Goal: Obtain resource: Download file/media

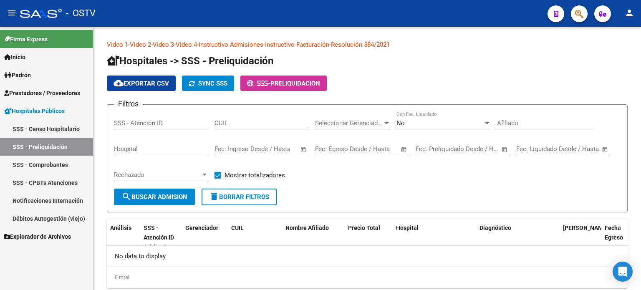
click at [51, 94] on span "Prestadores / Proveedores" at bounding box center [42, 93] width 76 height 9
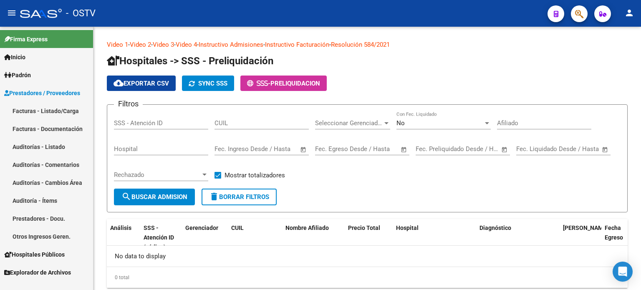
click at [41, 147] on link "Auditorías - Listado" at bounding box center [46, 147] width 93 height 18
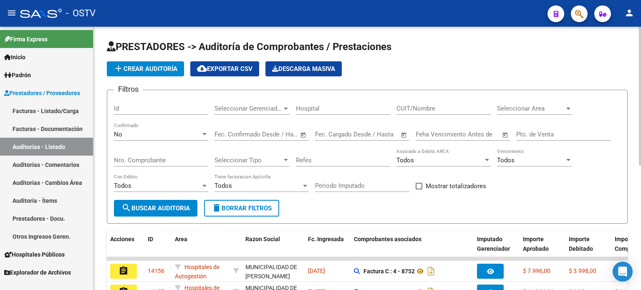
click at [165, 138] on div "No Confirmado" at bounding box center [161, 132] width 94 height 18
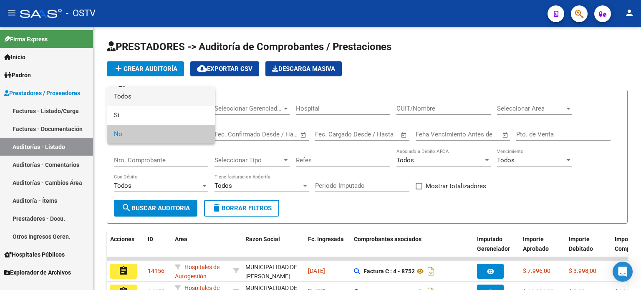
click at [167, 98] on span "Todos" at bounding box center [161, 96] width 94 height 19
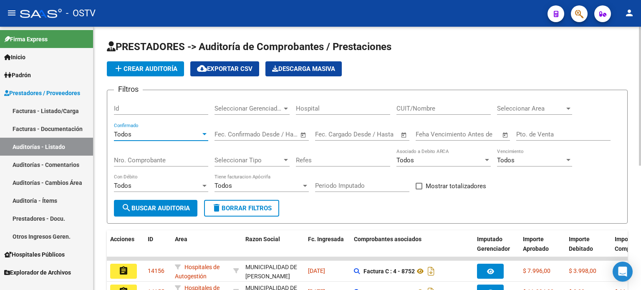
click at [175, 159] on input "Nro. Comprobante" at bounding box center [161, 161] width 94 height 8
paste input "161496"
type input "161496"
click at [184, 203] on button "search Buscar Auditoria" at bounding box center [155, 208] width 83 height 17
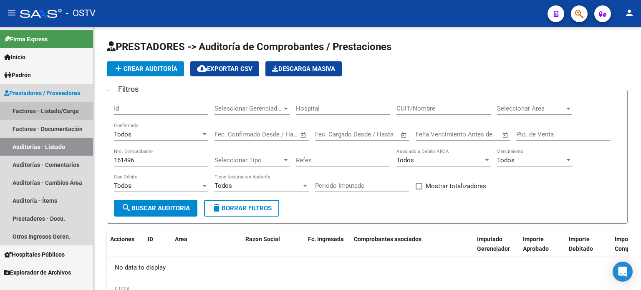
click at [59, 110] on link "Facturas - Listado/Carga" at bounding box center [46, 111] width 93 height 18
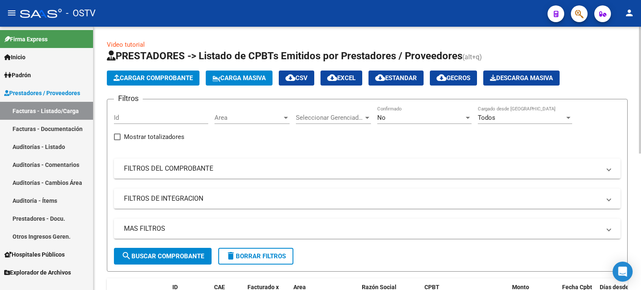
click at [379, 118] on span "No" at bounding box center [381, 118] width 8 height 8
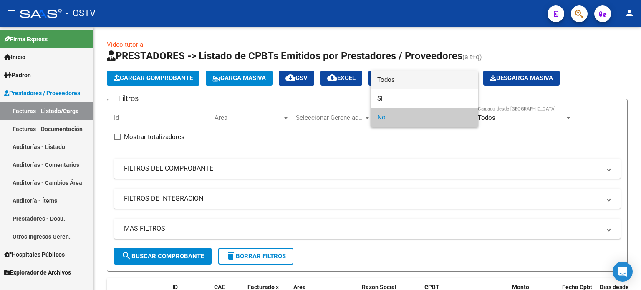
click at [395, 80] on span "Todos" at bounding box center [424, 80] width 94 height 19
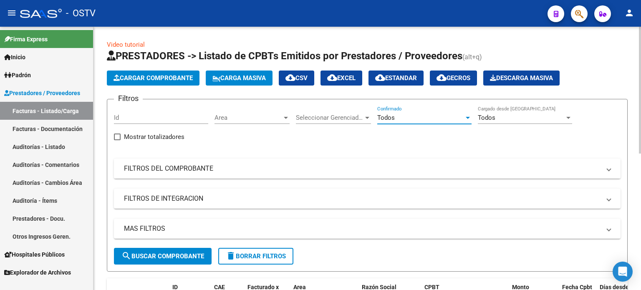
click at [266, 173] on mat-expansion-panel-header "FILTROS DEL COMPROBANTE" at bounding box center [367, 169] width 507 height 20
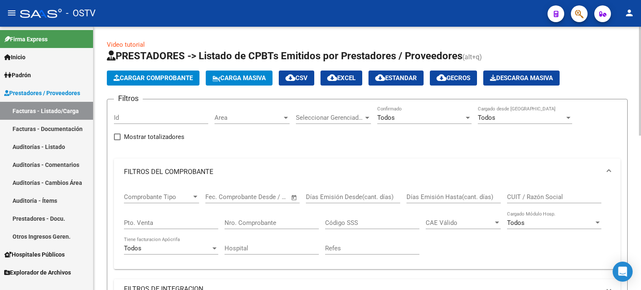
click at [265, 225] on input "Nro. Comprobante" at bounding box center [272, 223] width 94 height 8
paste input "161496"
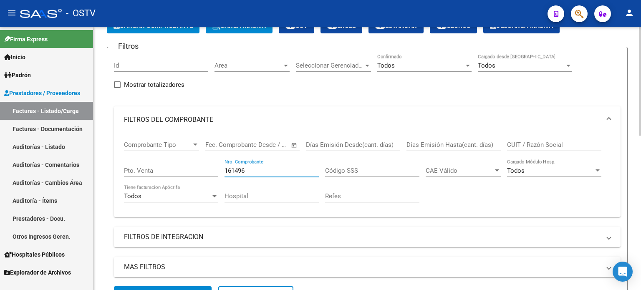
scroll to position [83, 0]
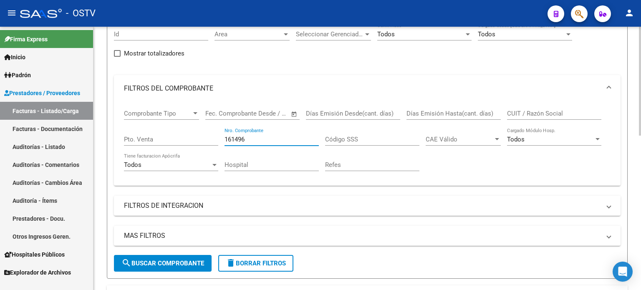
type input "161496"
click at [190, 264] on span "search Buscar Comprobante" at bounding box center [162, 264] width 83 height 8
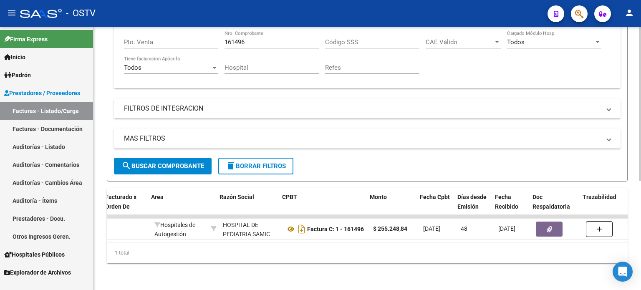
scroll to position [0, 142]
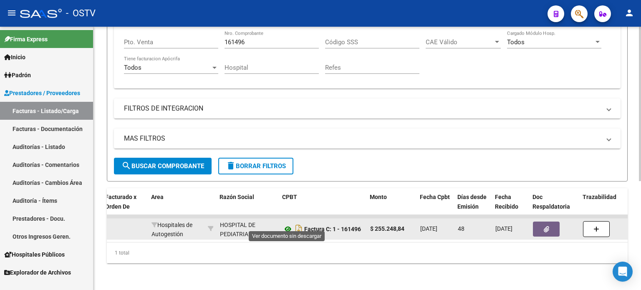
click at [287, 224] on icon at bounding box center [288, 229] width 11 height 10
click at [553, 228] on button "button" at bounding box center [546, 229] width 27 height 15
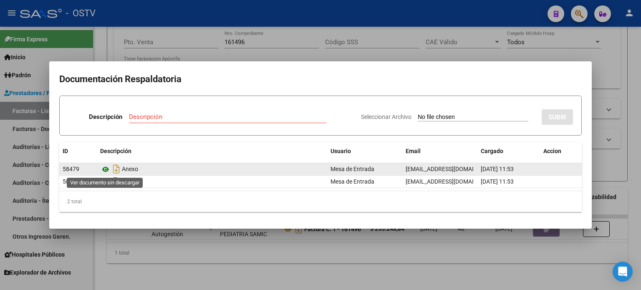
click at [106, 167] on icon at bounding box center [105, 169] width 11 height 10
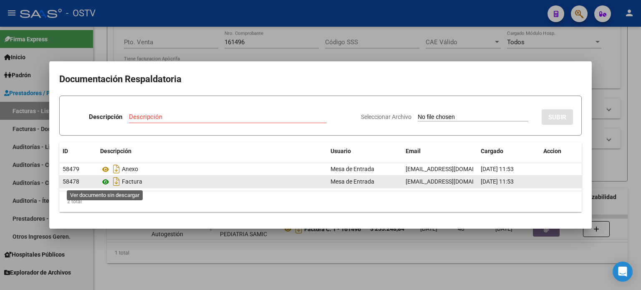
click at [106, 182] on icon at bounding box center [105, 182] width 11 height 10
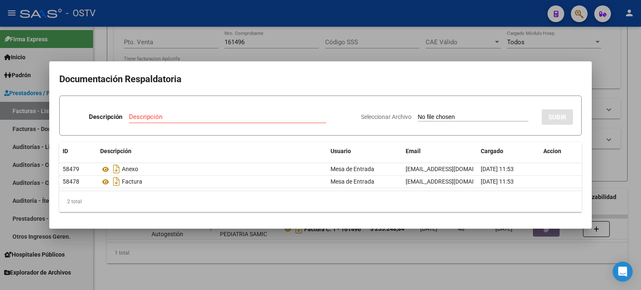
click at [187, 55] on div at bounding box center [320, 145] width 641 height 290
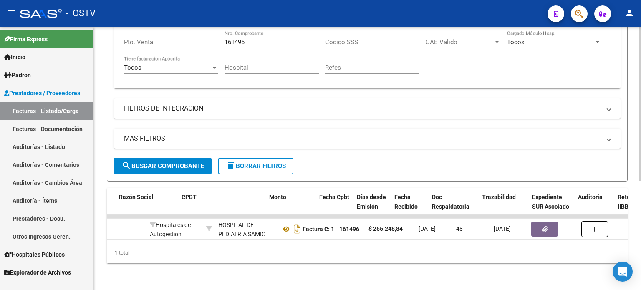
scroll to position [0, 243]
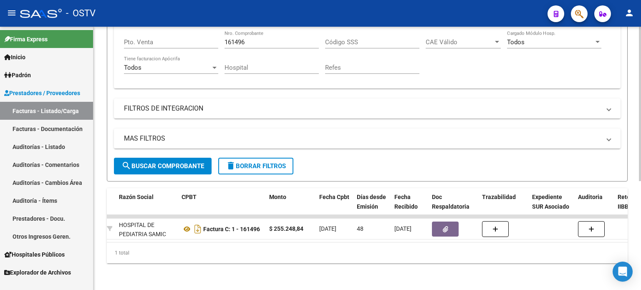
click at [278, 243] on div "1 total" at bounding box center [367, 253] width 521 height 21
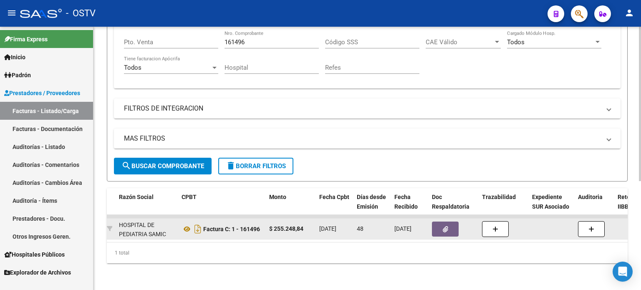
click at [447, 226] on icon "button" at bounding box center [445, 229] width 5 height 6
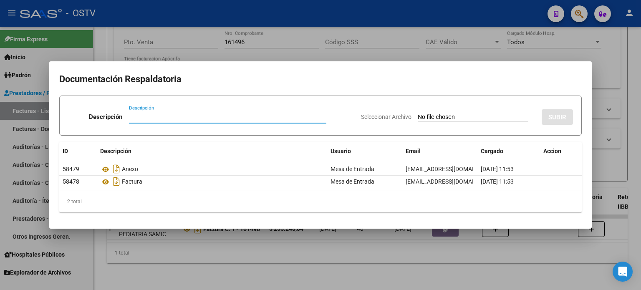
click at [376, 243] on div at bounding box center [320, 145] width 641 height 290
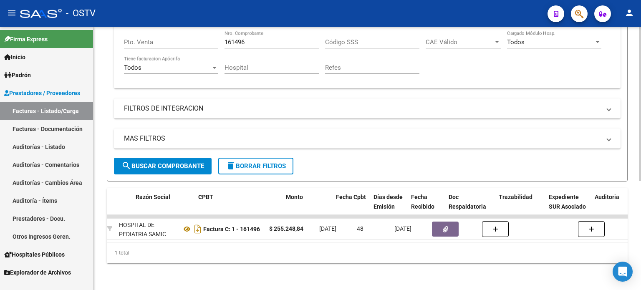
scroll to position [0, 0]
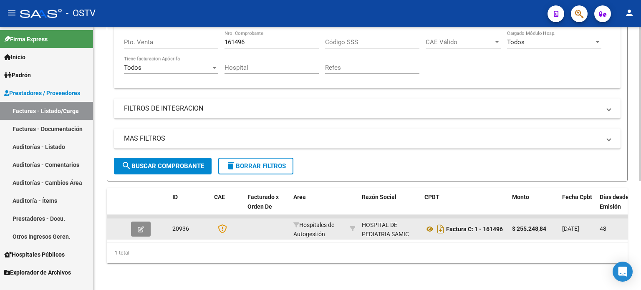
click at [145, 224] on button "button" at bounding box center [141, 229] width 20 height 15
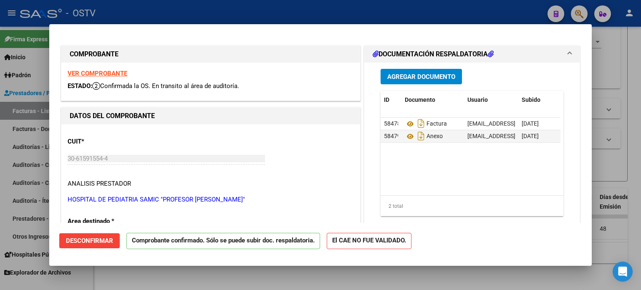
click at [278, 280] on div at bounding box center [320, 145] width 641 height 290
type input "$ 0,00"
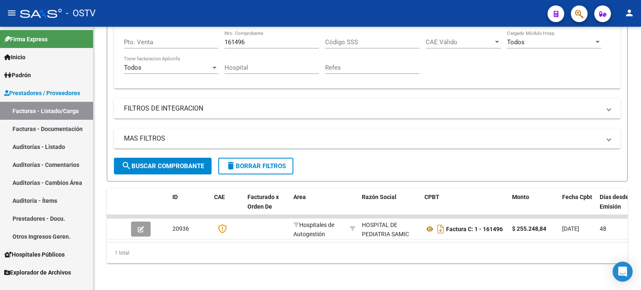
click at [68, 110] on link "Facturas - Listado/Carga" at bounding box center [46, 111] width 93 height 18
click at [69, 113] on link "Facturas - Listado/Carga" at bounding box center [46, 111] width 93 height 18
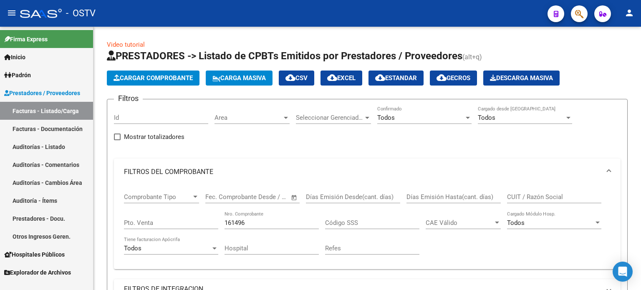
click at [65, 111] on link "Facturas - Listado/Carga" at bounding box center [46, 111] width 93 height 18
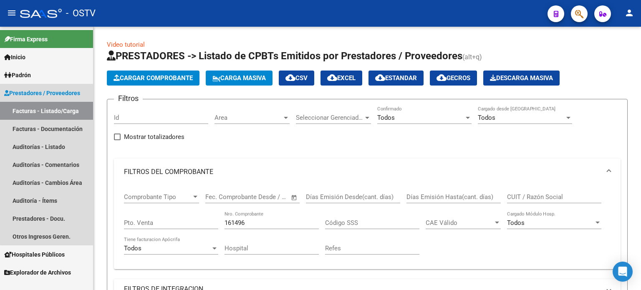
click at [48, 109] on link "Facturas - Listado/Carga" at bounding box center [46, 111] width 93 height 18
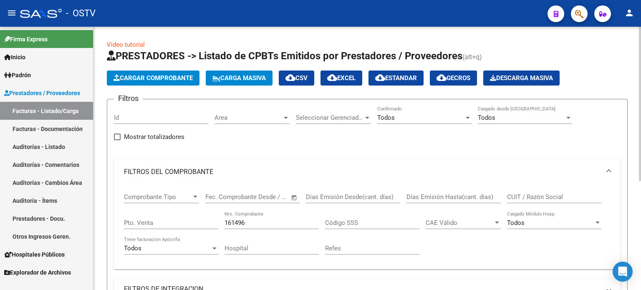
click at [411, 117] on div "Todos" at bounding box center [420, 118] width 87 height 8
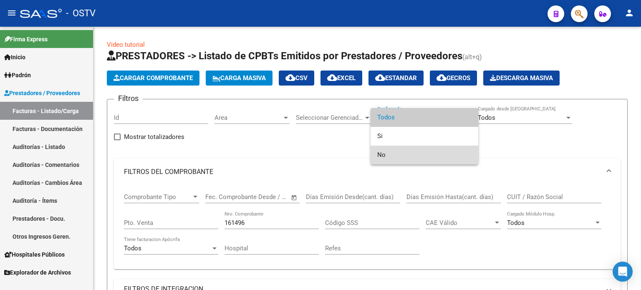
click at [409, 154] on span "No" at bounding box center [424, 155] width 94 height 19
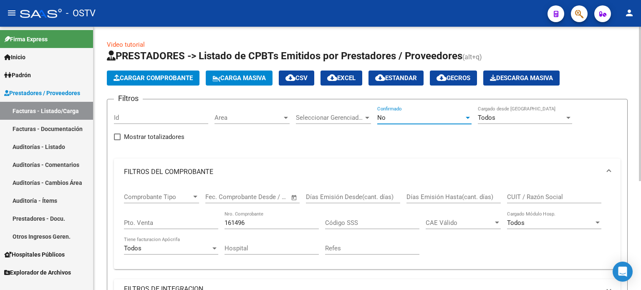
click at [245, 120] on span "Area" at bounding box center [249, 118] width 68 height 8
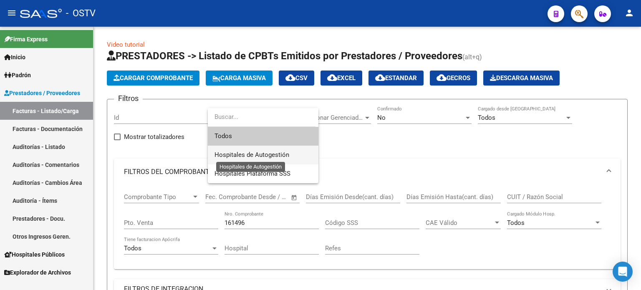
click at [245, 155] on span "Hospitales de Autogestión" at bounding box center [252, 155] width 75 height 8
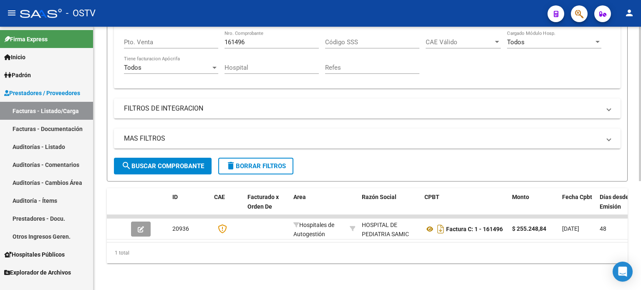
scroll to position [185, 0]
click at [188, 162] on span "search Buscar Comprobante" at bounding box center [162, 166] width 83 height 8
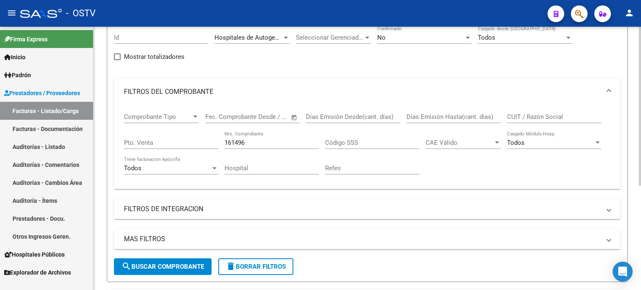
scroll to position [6, 0]
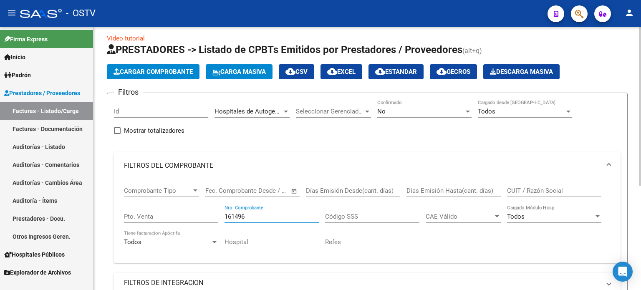
drag, startPoint x: 261, startPoint y: 215, endPoint x: 207, endPoint y: 213, distance: 53.9
click at [207, 213] on div "Comprobante Tipo Comprobante Tipo Fecha inicio – Fecha fin Fec. Comprobante Des…" at bounding box center [367, 217] width 487 height 77
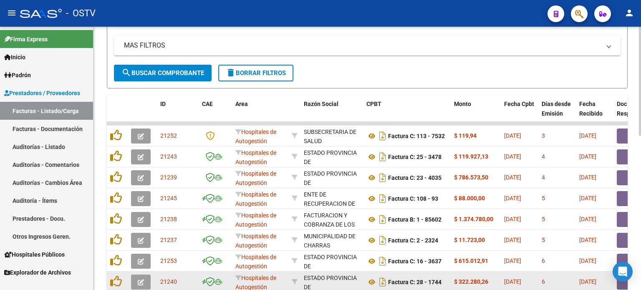
scroll to position [374, 0]
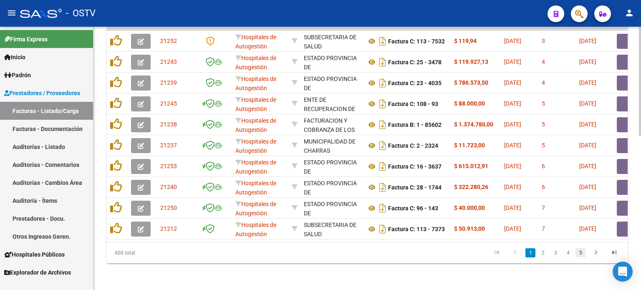
click at [581, 252] on link "5" at bounding box center [581, 252] width 10 height 9
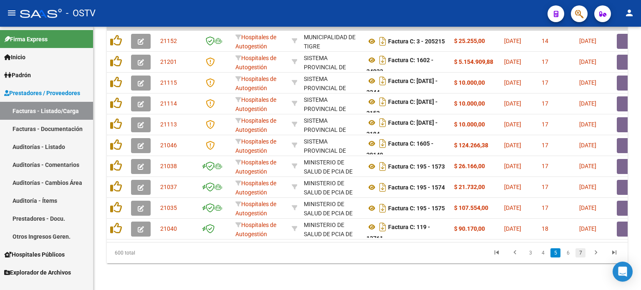
click at [581, 253] on link "7" at bounding box center [581, 252] width 10 height 9
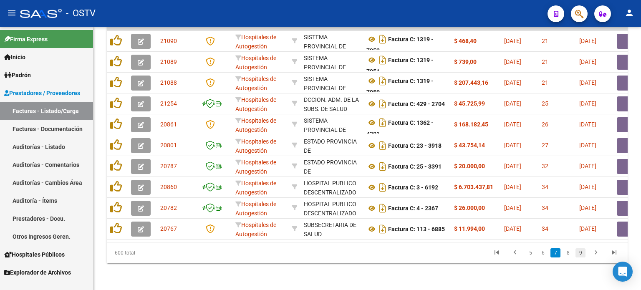
click at [580, 253] on link "9" at bounding box center [581, 252] width 10 height 9
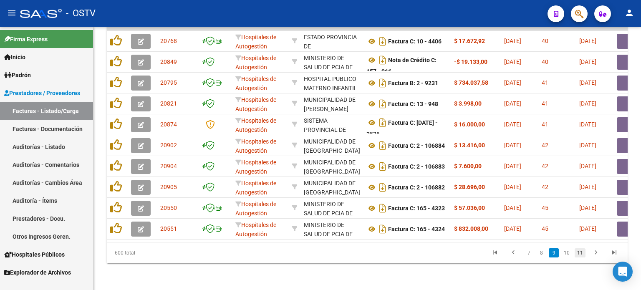
click at [579, 252] on link "11" at bounding box center [580, 252] width 11 height 9
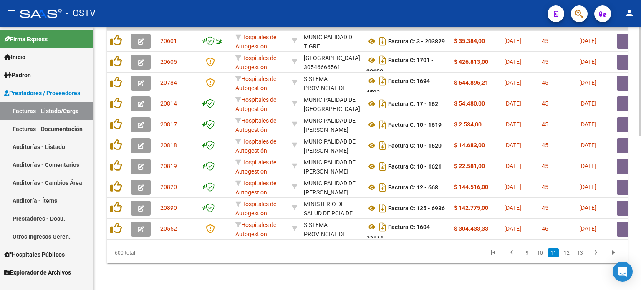
click at [581, 253] on link "13" at bounding box center [580, 252] width 11 height 9
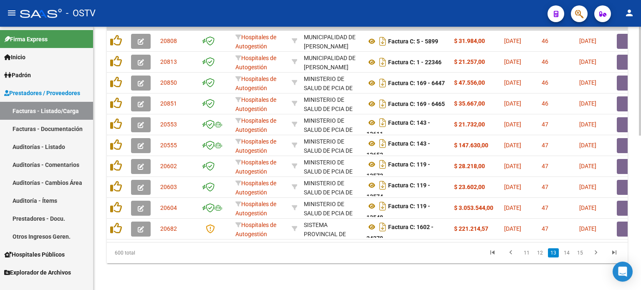
click at [579, 252] on link "15" at bounding box center [580, 252] width 11 height 9
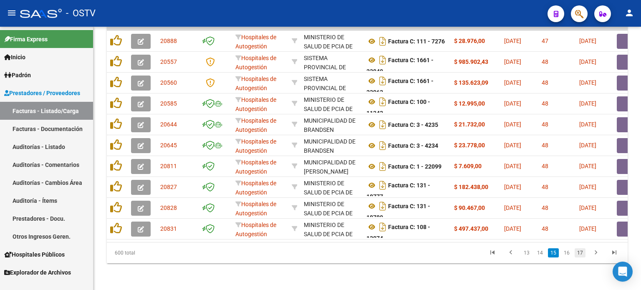
click at [579, 253] on link "17" at bounding box center [580, 252] width 11 height 9
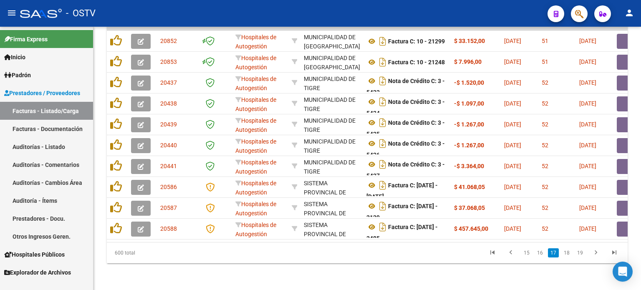
click at [579, 253] on link "19" at bounding box center [580, 252] width 11 height 9
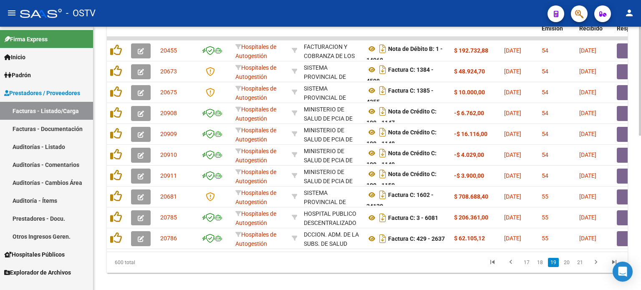
scroll to position [355, 0]
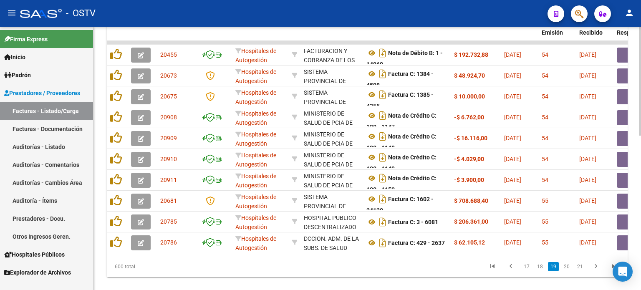
click at [641, 182] on div at bounding box center [640, 229] width 2 height 109
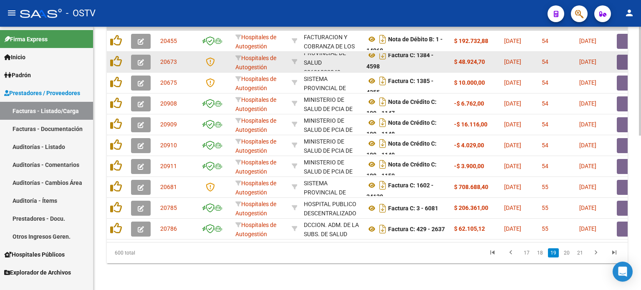
scroll to position [20, 0]
click at [371, 50] on icon at bounding box center [372, 55] width 11 height 10
drag, startPoint x: 449, startPoint y: 56, endPoint x: 483, endPoint y: 56, distance: 33.4
click at [622, 55] on button "button" at bounding box center [630, 62] width 27 height 15
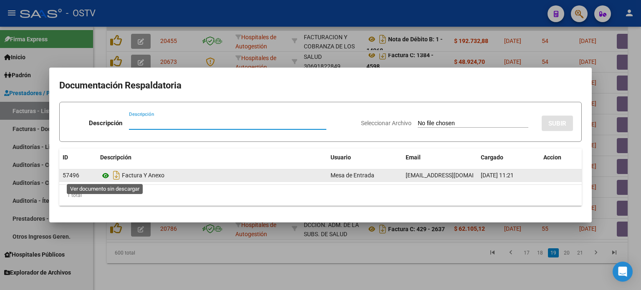
click at [105, 175] on icon at bounding box center [105, 176] width 11 height 10
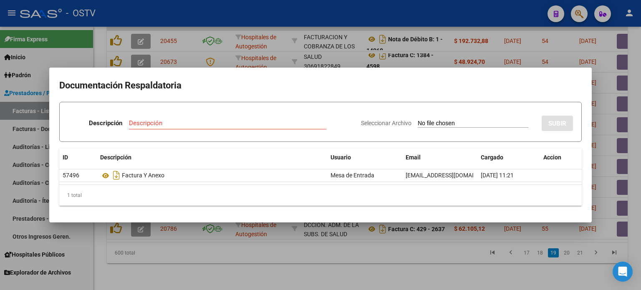
click at [198, 252] on div at bounding box center [320, 145] width 641 height 290
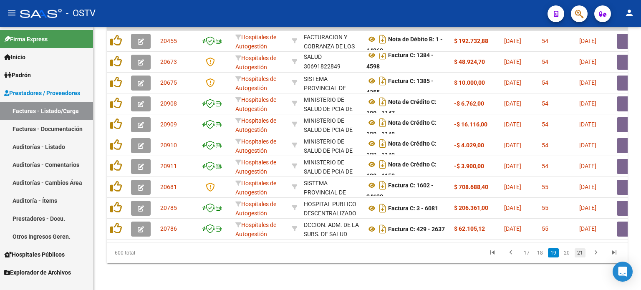
click at [579, 253] on link "21" at bounding box center [580, 252] width 11 height 9
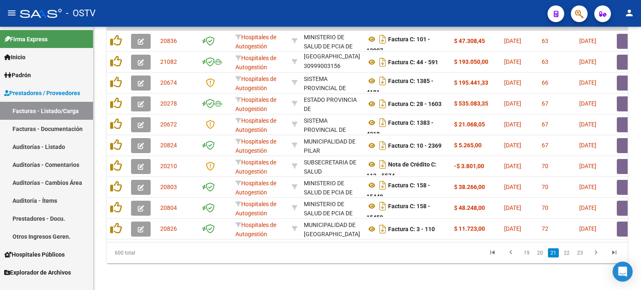
scroll to position [0, 0]
click at [579, 253] on link "23" at bounding box center [580, 252] width 11 height 9
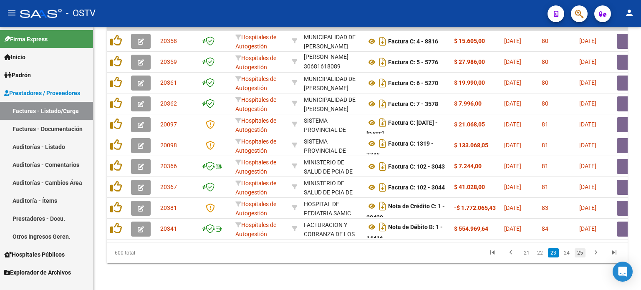
click at [579, 253] on link "25" at bounding box center [580, 252] width 11 height 9
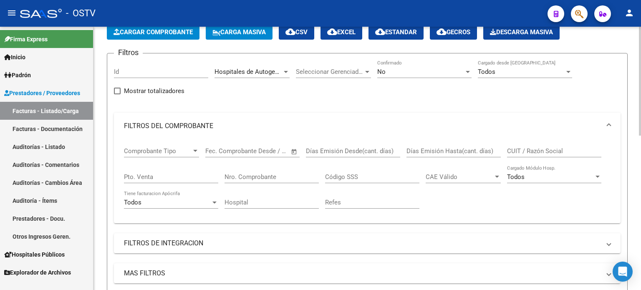
scroll to position [83, 0]
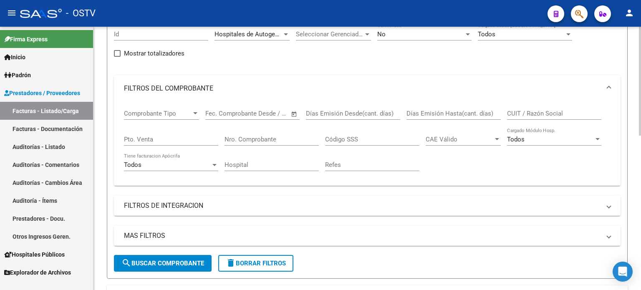
click at [161, 267] on button "search Buscar Comprobante" at bounding box center [163, 263] width 98 height 17
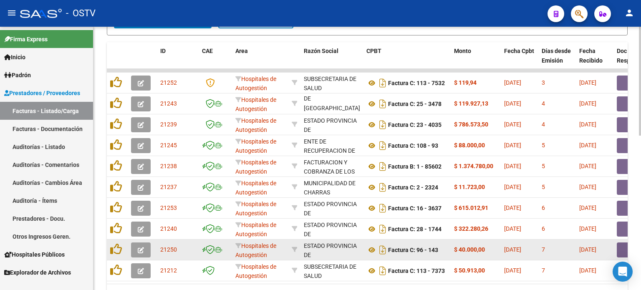
scroll to position [374, 0]
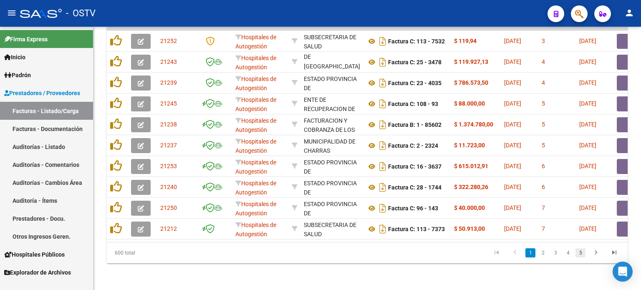
click at [579, 252] on link "5" at bounding box center [581, 252] width 10 height 9
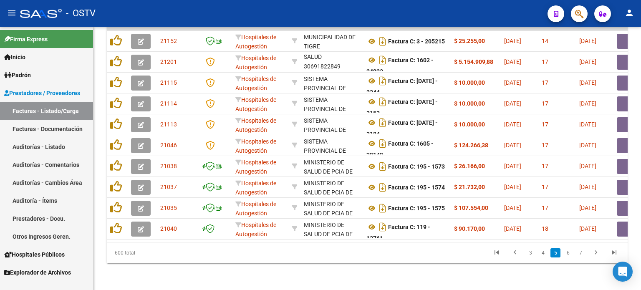
click at [579, 252] on link "7" at bounding box center [581, 252] width 10 height 9
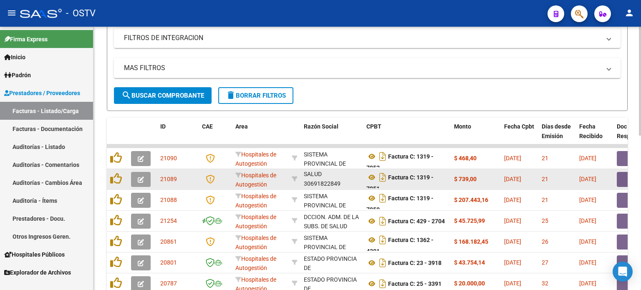
scroll to position [374, 0]
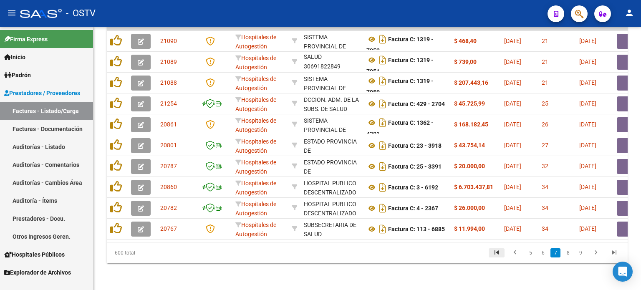
click at [498, 253] on icon "go to first page" at bounding box center [496, 254] width 11 height 10
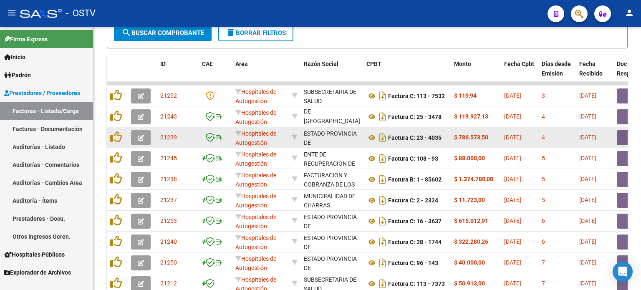
scroll to position [290, 0]
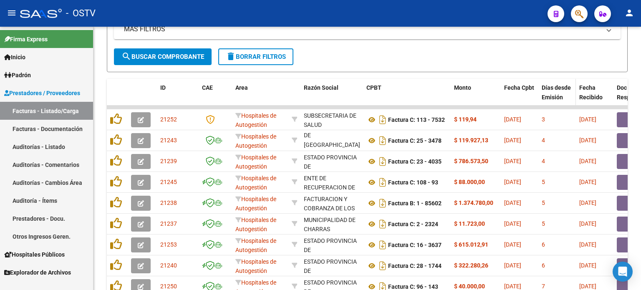
click at [557, 93] on span "Días desde Emisión" at bounding box center [556, 92] width 29 height 16
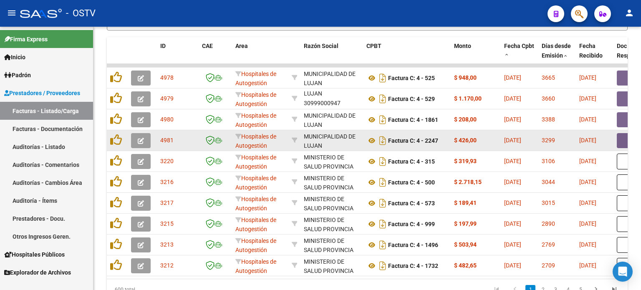
scroll to position [374, 0]
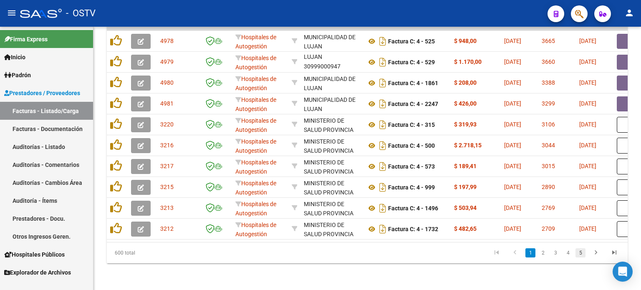
click at [583, 253] on link "5" at bounding box center [581, 252] width 10 height 9
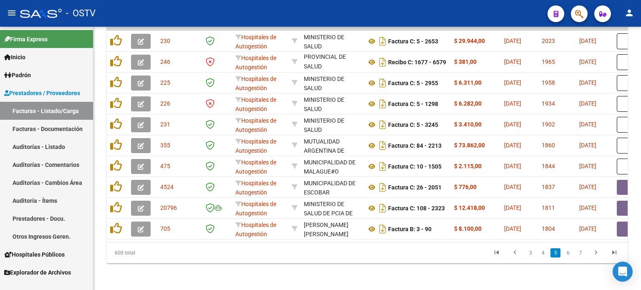
scroll to position [20, 0]
click at [581, 253] on link "7" at bounding box center [581, 252] width 10 height 9
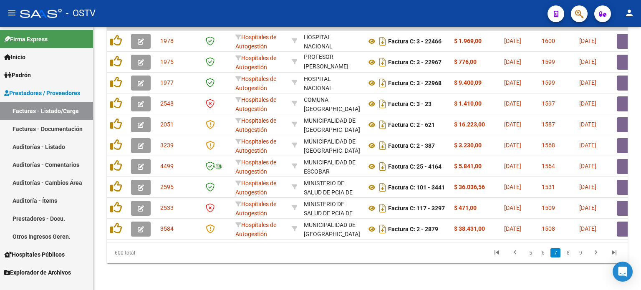
click at [581, 253] on link "9" at bounding box center [581, 252] width 10 height 9
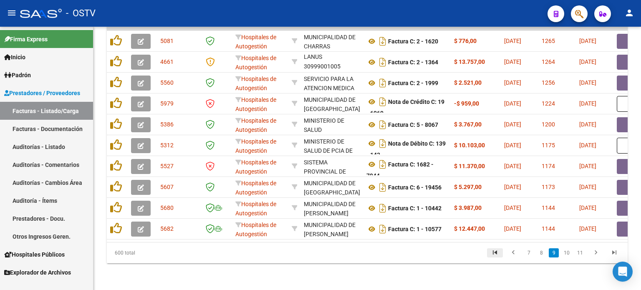
click at [498, 254] on icon "go to first page" at bounding box center [495, 254] width 11 height 10
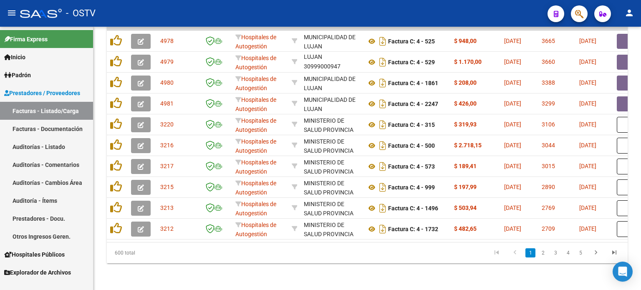
scroll to position [363, 0]
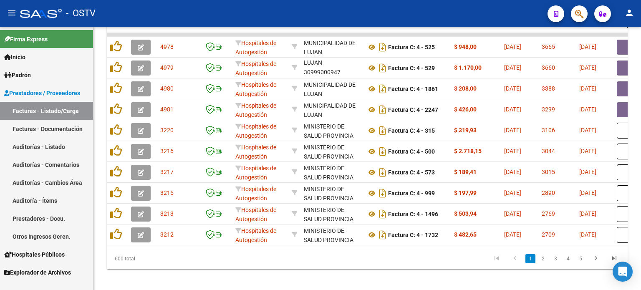
click at [640, 216] on div at bounding box center [640, 233] width 2 height 109
click at [542, 263] on link "2" at bounding box center [543, 258] width 10 height 9
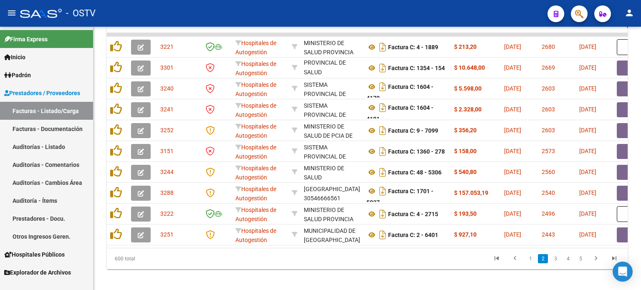
scroll to position [20, 0]
click at [558, 263] on link "3" at bounding box center [556, 258] width 10 height 9
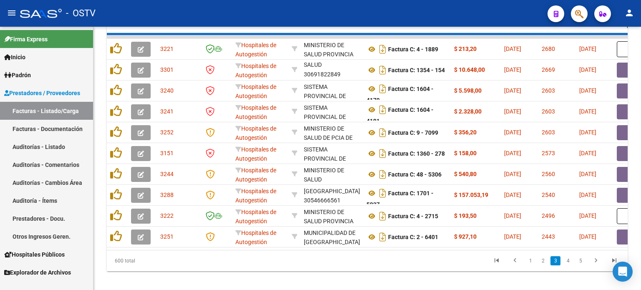
scroll to position [10, 0]
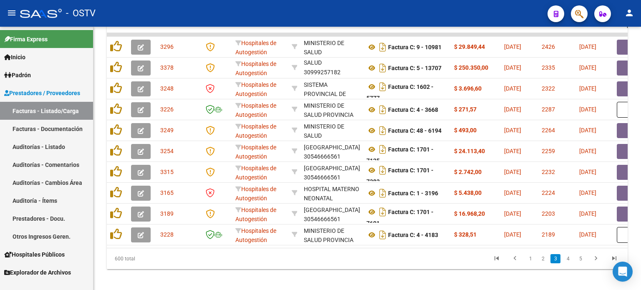
click at [569, 263] on link "4" at bounding box center [568, 258] width 10 height 9
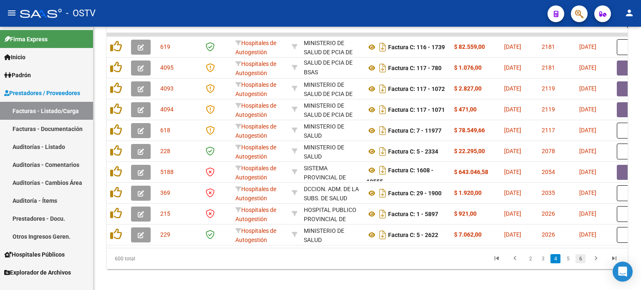
scroll to position [20, 0]
click at [569, 263] on link "5" at bounding box center [568, 258] width 10 height 9
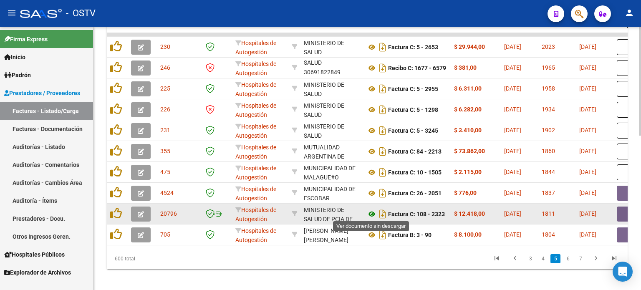
click at [372, 212] on icon at bounding box center [372, 214] width 11 height 10
click at [625, 216] on button "button" at bounding box center [630, 214] width 27 height 15
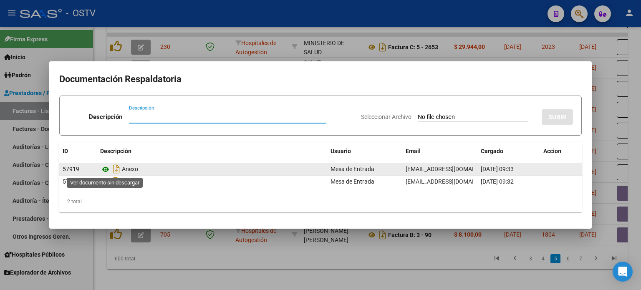
click at [105, 168] on icon at bounding box center [105, 169] width 11 height 10
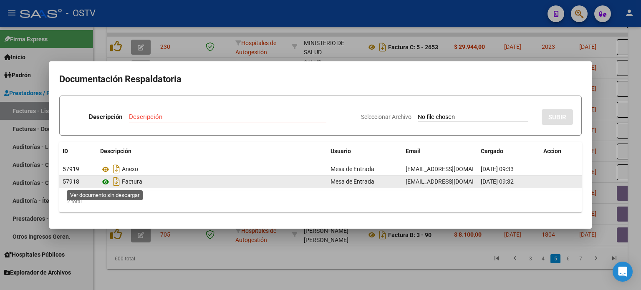
click at [106, 182] on icon at bounding box center [105, 182] width 11 height 10
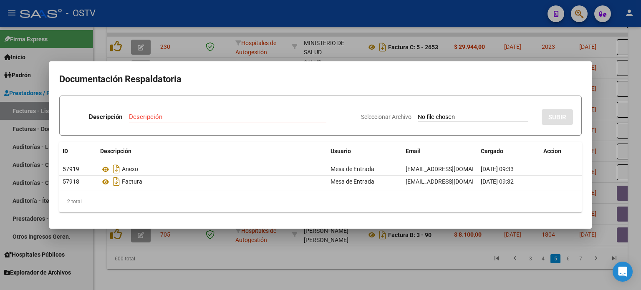
click at [445, 250] on div at bounding box center [320, 145] width 641 height 290
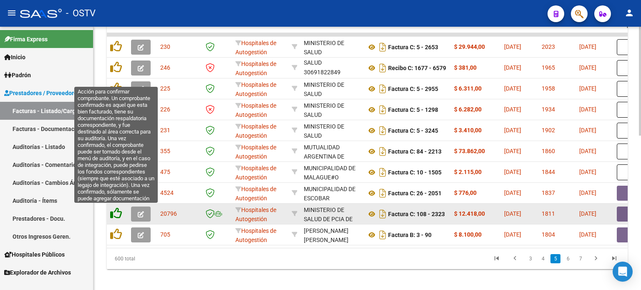
click at [113, 215] on icon at bounding box center [116, 213] width 12 height 12
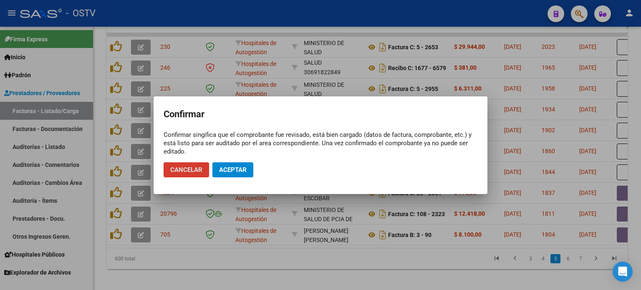
click at [233, 170] on span "Aceptar" at bounding box center [233, 170] width 28 height 8
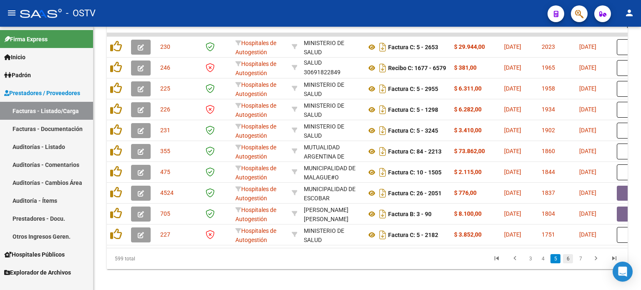
click at [568, 263] on link "6" at bounding box center [568, 258] width 10 height 9
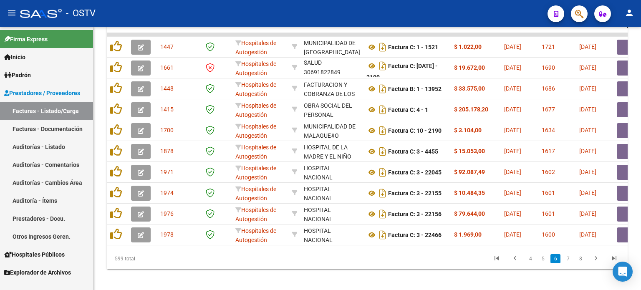
click at [568, 263] on link "7" at bounding box center [568, 258] width 10 height 9
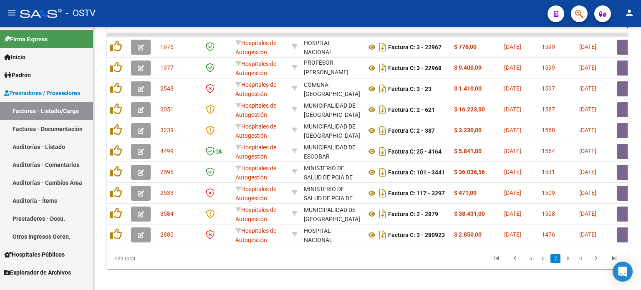
click at [568, 263] on link "8" at bounding box center [568, 258] width 10 height 9
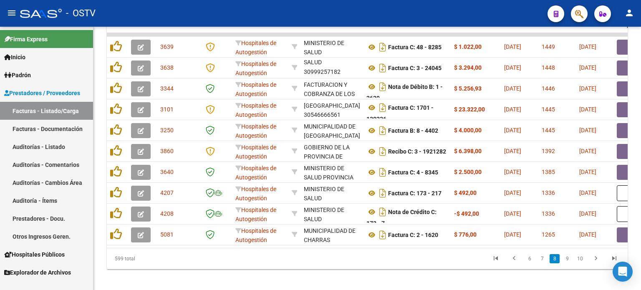
scroll to position [10, 0]
click at [568, 263] on link "9" at bounding box center [567, 258] width 10 height 9
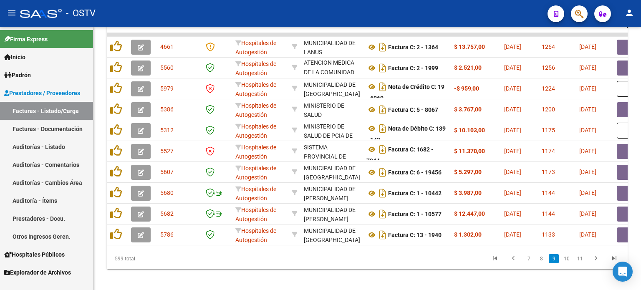
scroll to position [20, 0]
click at [568, 263] on link "10" at bounding box center [567, 258] width 11 height 9
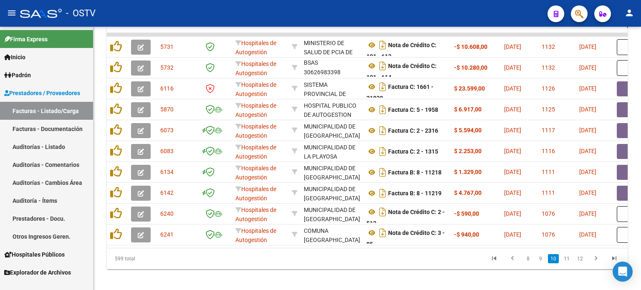
click at [568, 263] on link "11" at bounding box center [567, 258] width 11 height 9
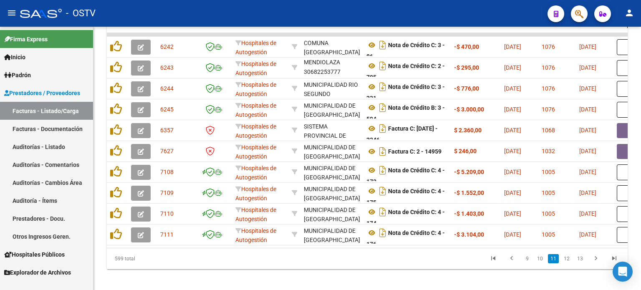
scroll to position [10, 0]
click at [568, 263] on link "12" at bounding box center [567, 258] width 11 height 9
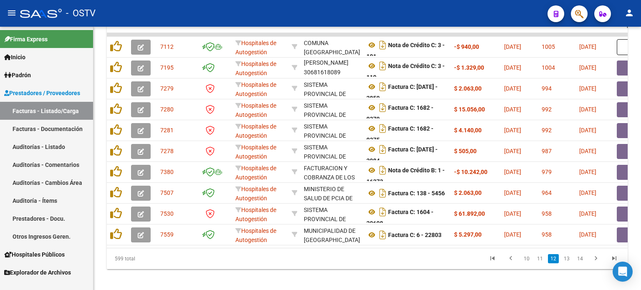
click at [568, 263] on link "13" at bounding box center [567, 258] width 11 height 9
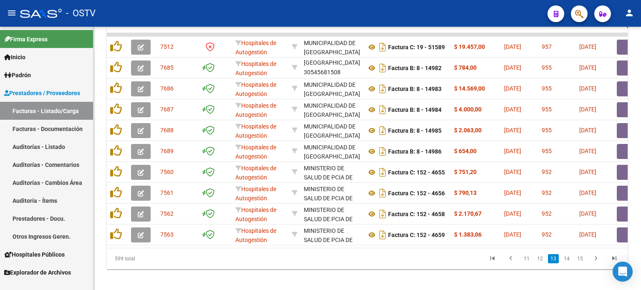
click at [568, 263] on link "14" at bounding box center [567, 258] width 11 height 9
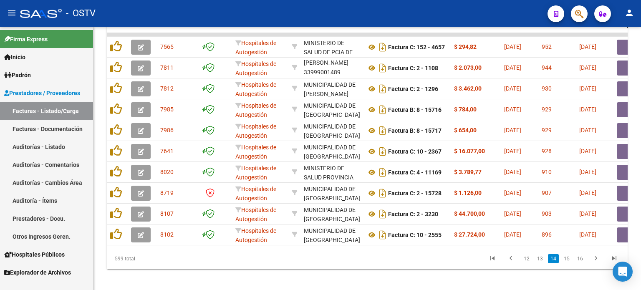
click at [568, 263] on link "15" at bounding box center [567, 258] width 11 height 9
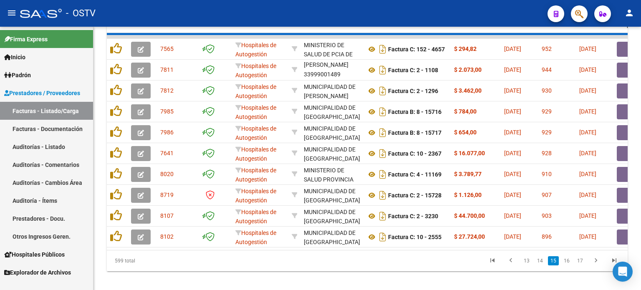
scroll to position [20, 0]
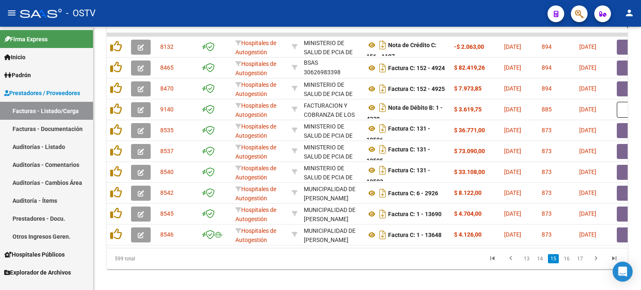
click at [568, 263] on link "16" at bounding box center [567, 258] width 11 height 9
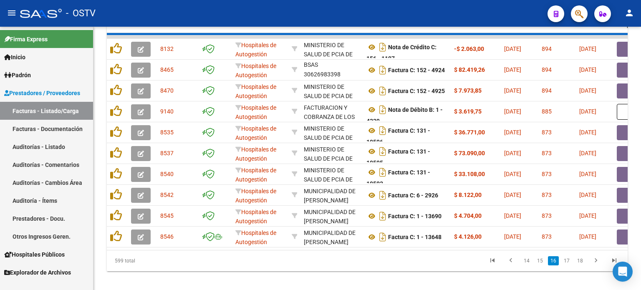
scroll to position [10, 0]
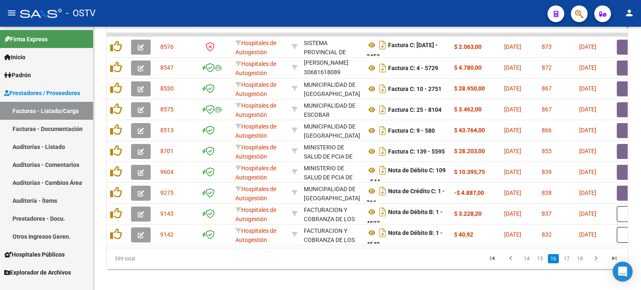
click at [568, 263] on link "17" at bounding box center [567, 258] width 11 height 9
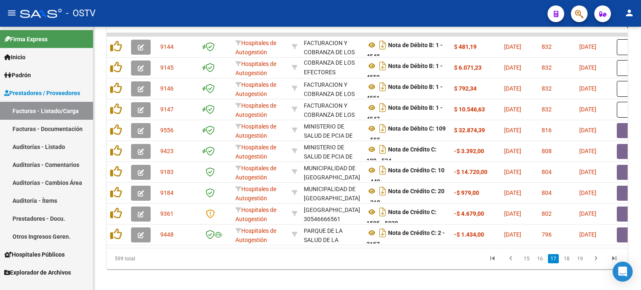
scroll to position [20, 0]
click at [568, 263] on link "18" at bounding box center [567, 258] width 11 height 9
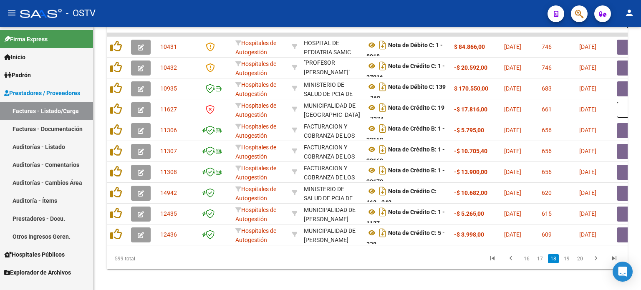
click at [568, 263] on link "19" at bounding box center [567, 258] width 11 height 9
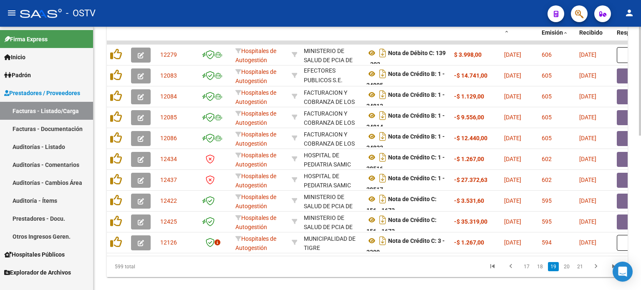
scroll to position [346, 0]
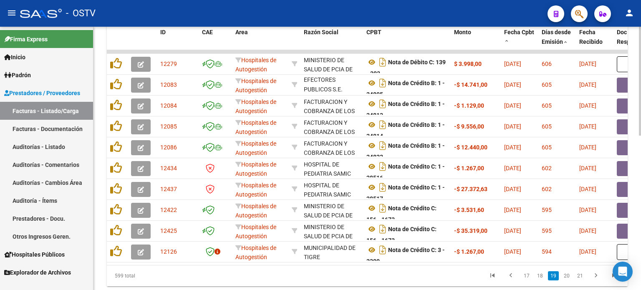
click at [640, 242] on div at bounding box center [640, 226] width 2 height 109
click at [568, 281] on link "20" at bounding box center [567, 275] width 11 height 9
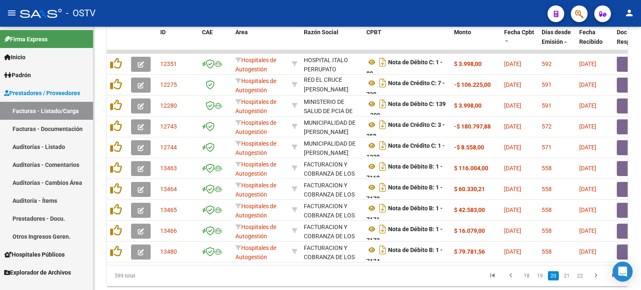
click at [568, 281] on link "21" at bounding box center [567, 275] width 11 height 9
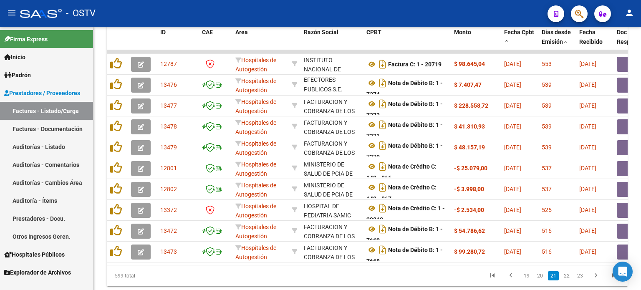
click at [568, 281] on link "22" at bounding box center [567, 275] width 11 height 9
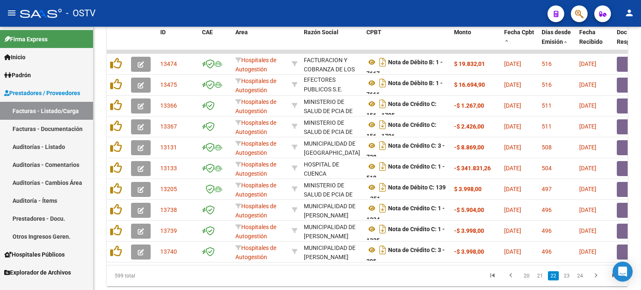
click at [568, 281] on link "23" at bounding box center [567, 275] width 11 height 9
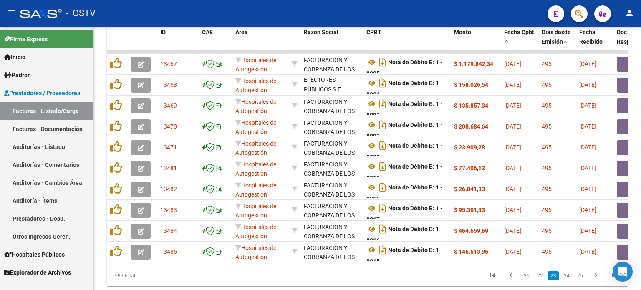
click at [568, 281] on link "24" at bounding box center [567, 275] width 11 height 9
click at [568, 281] on link "25" at bounding box center [567, 275] width 11 height 9
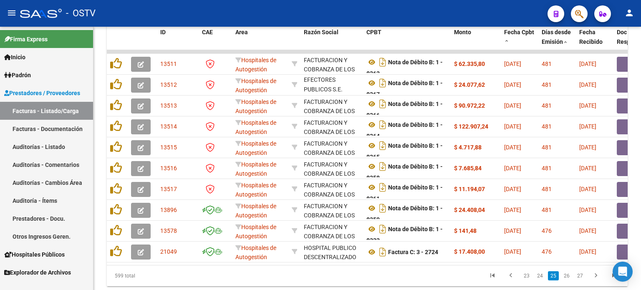
click at [568, 281] on link "26" at bounding box center [567, 275] width 11 height 9
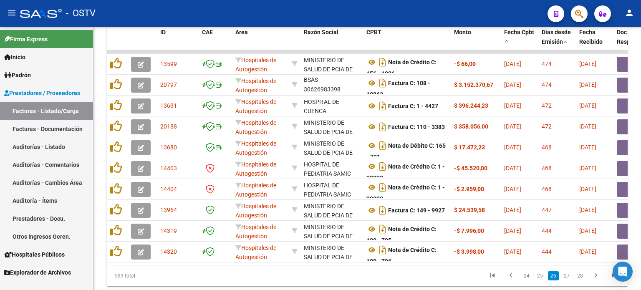
click at [568, 281] on link "27" at bounding box center [567, 275] width 11 height 9
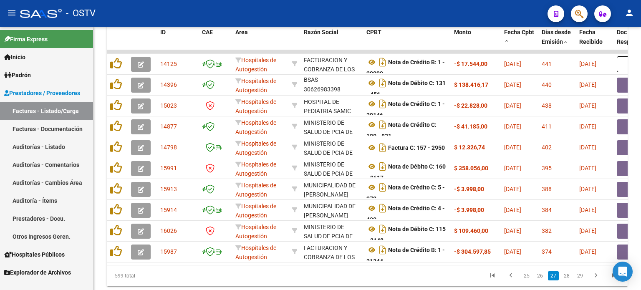
click at [568, 281] on link "28" at bounding box center [567, 275] width 11 height 9
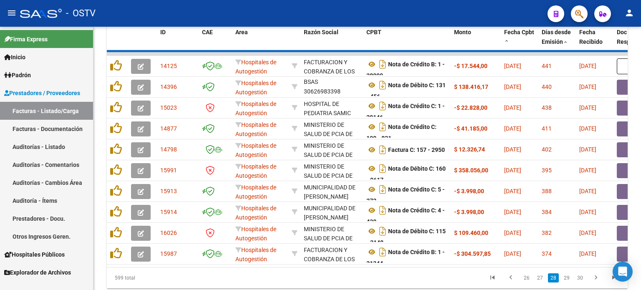
scroll to position [10, 0]
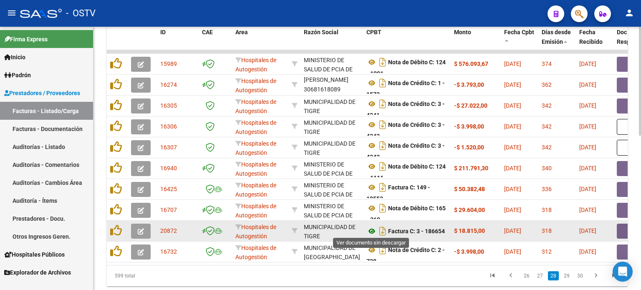
click at [371, 228] on icon at bounding box center [372, 231] width 11 height 10
click at [623, 230] on button "button" at bounding box center [630, 231] width 27 height 15
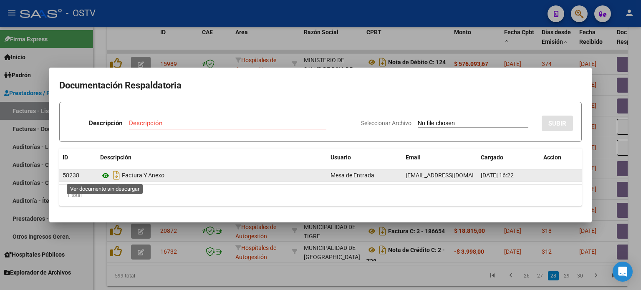
click at [105, 173] on icon at bounding box center [105, 176] width 11 height 10
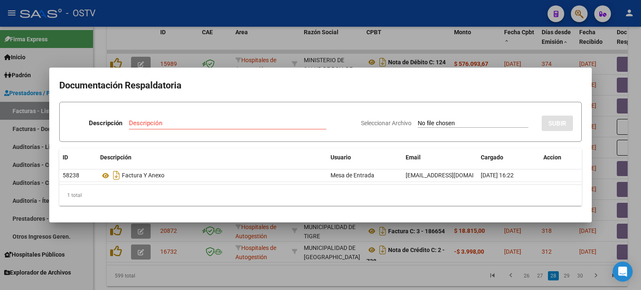
click at [406, 266] on div at bounding box center [320, 145] width 641 height 290
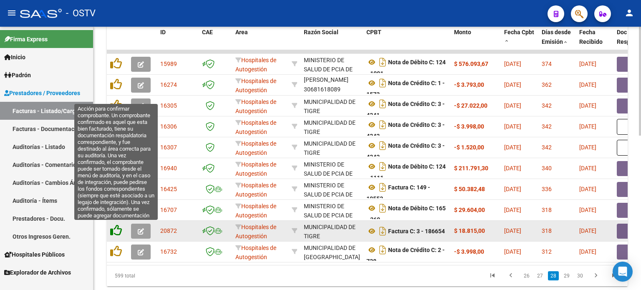
click at [117, 230] on icon at bounding box center [116, 231] width 12 height 12
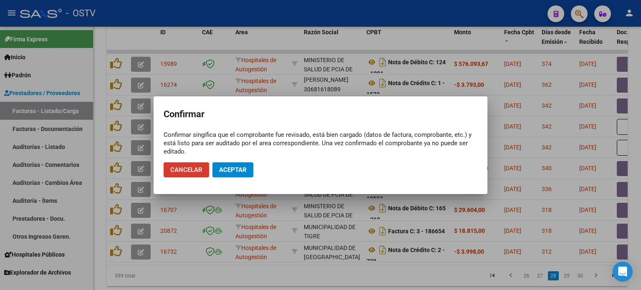
click at [231, 173] on button "Aceptar" at bounding box center [233, 169] width 41 height 15
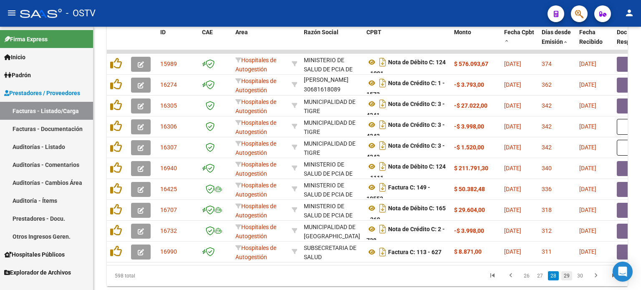
click at [567, 281] on link "29" at bounding box center [567, 275] width 11 height 9
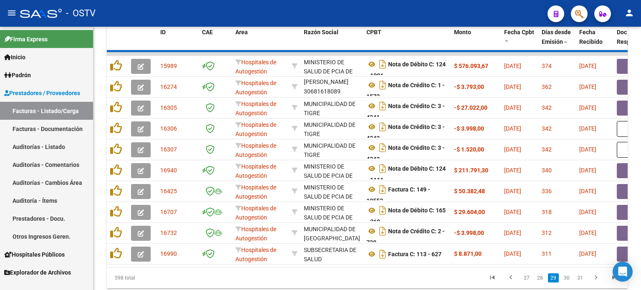
scroll to position [20, 0]
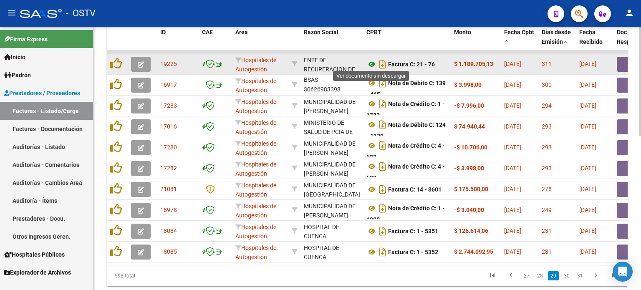
click at [371, 62] on icon at bounding box center [372, 64] width 11 height 10
click at [622, 63] on button "button" at bounding box center [630, 64] width 27 height 15
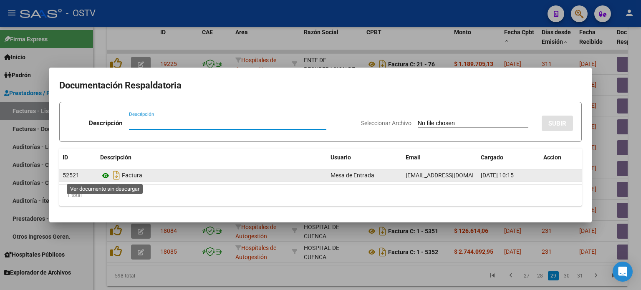
click at [105, 175] on icon at bounding box center [105, 176] width 11 height 10
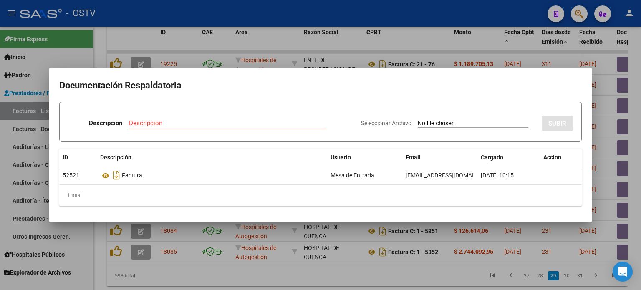
click at [296, 46] on div at bounding box center [320, 145] width 641 height 290
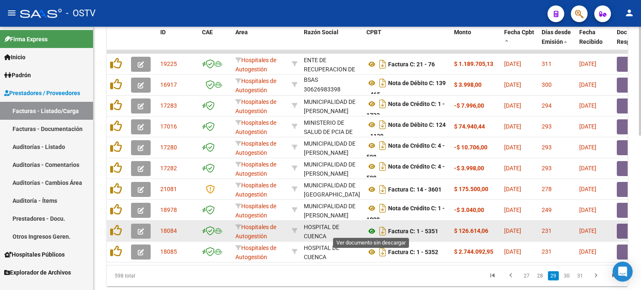
click at [372, 230] on icon at bounding box center [372, 231] width 11 height 10
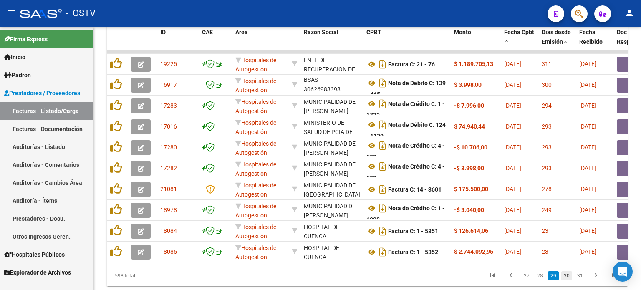
click at [566, 280] on link "30" at bounding box center [567, 275] width 11 height 9
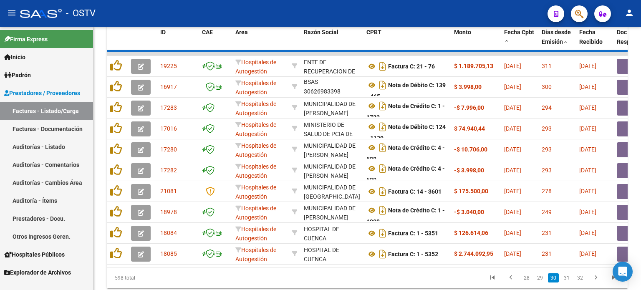
scroll to position [10, 0]
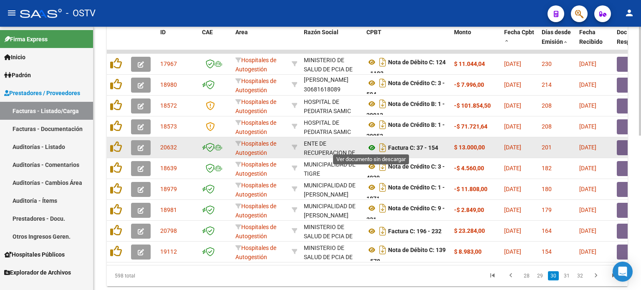
click at [373, 146] on icon at bounding box center [372, 148] width 11 height 10
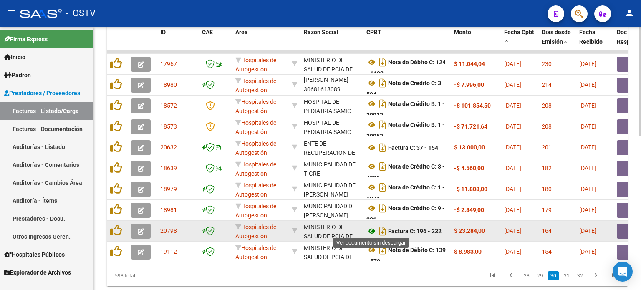
click at [371, 229] on icon at bounding box center [372, 231] width 11 height 10
drag, startPoint x: 425, startPoint y: 228, endPoint x: 491, endPoint y: 232, distance: 66.9
click at [623, 230] on button "button" at bounding box center [630, 231] width 27 height 15
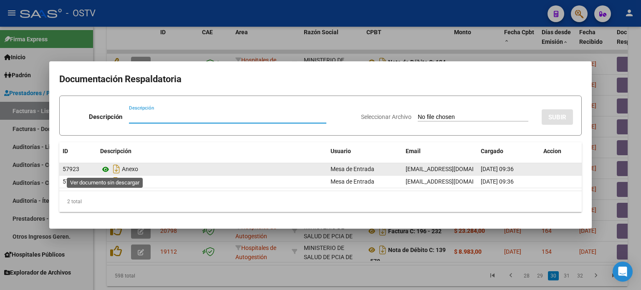
click at [105, 171] on icon at bounding box center [105, 169] width 11 height 10
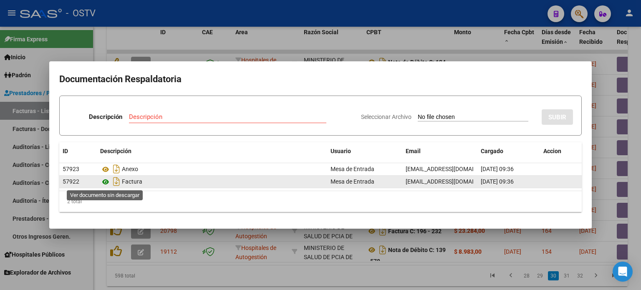
click at [105, 182] on icon at bounding box center [105, 182] width 11 height 10
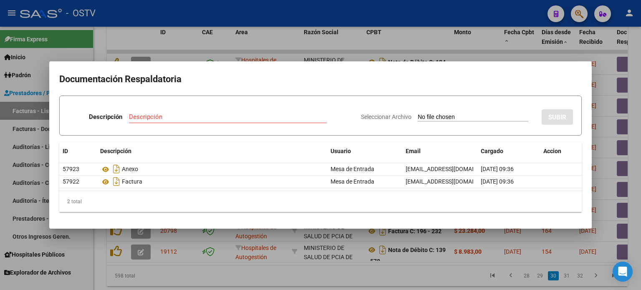
click at [336, 269] on div at bounding box center [320, 145] width 641 height 290
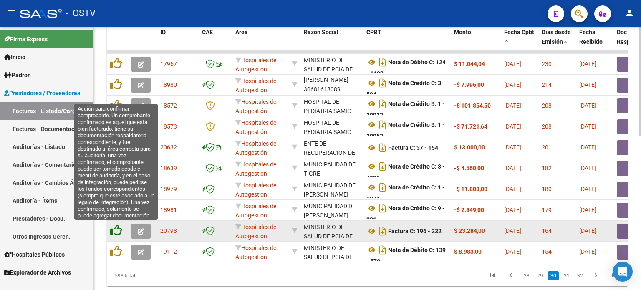
click at [120, 228] on icon at bounding box center [116, 231] width 12 height 12
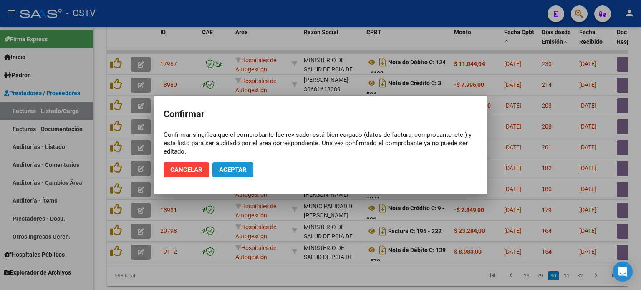
click at [227, 170] on span "Aceptar" at bounding box center [233, 170] width 28 height 8
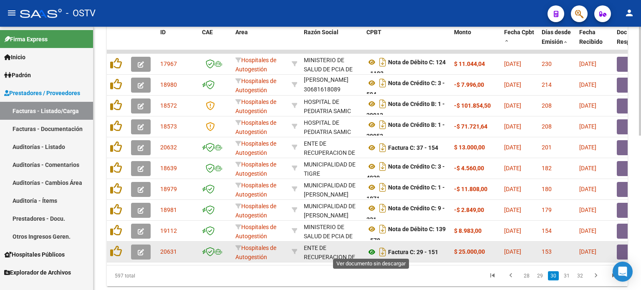
click at [374, 249] on icon at bounding box center [372, 252] width 11 height 10
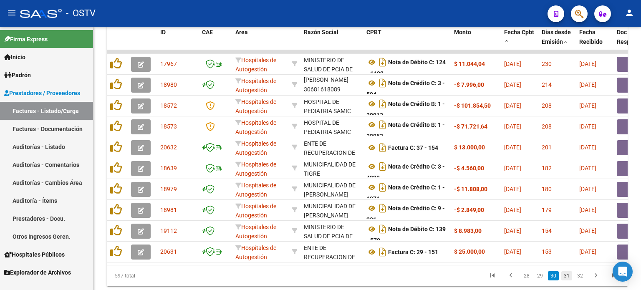
click at [569, 281] on link "31" at bounding box center [567, 275] width 11 height 9
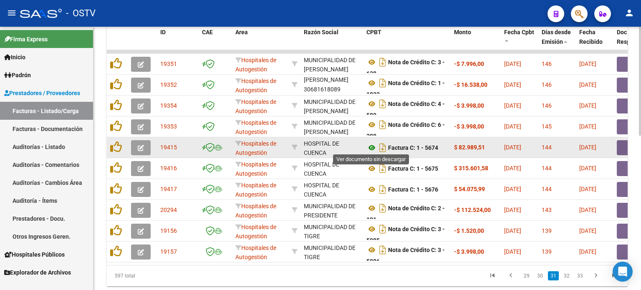
click at [372, 147] on icon at bounding box center [372, 148] width 11 height 10
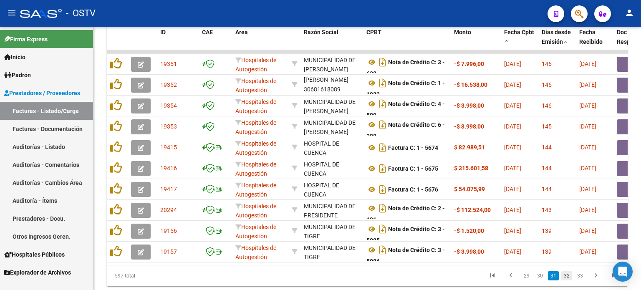
click at [568, 278] on link "32" at bounding box center [567, 275] width 11 height 9
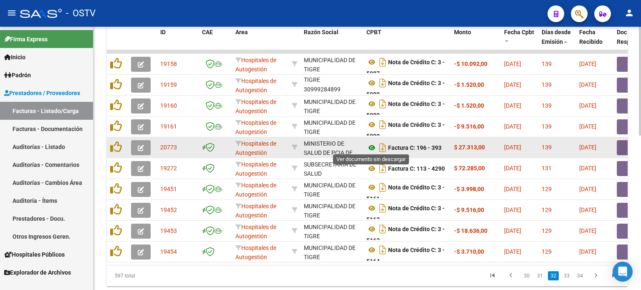
click at [372, 145] on icon at bounding box center [372, 148] width 11 height 10
click at [623, 150] on button "button" at bounding box center [630, 147] width 27 height 15
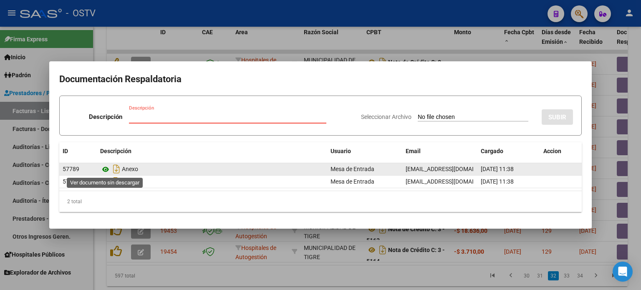
click at [106, 170] on icon at bounding box center [105, 169] width 11 height 10
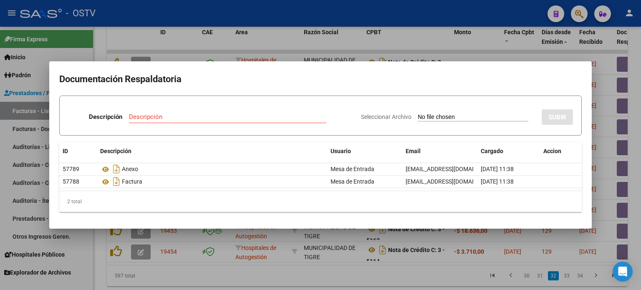
click at [346, 275] on div at bounding box center [320, 145] width 641 height 290
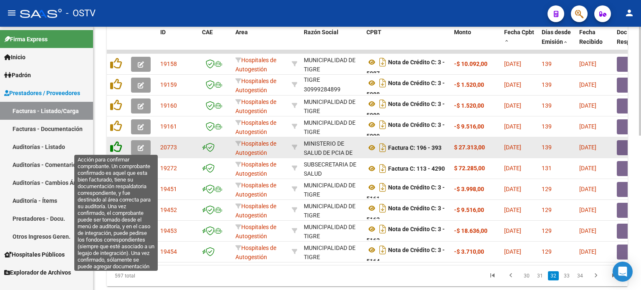
click at [119, 144] on icon at bounding box center [116, 147] width 12 height 12
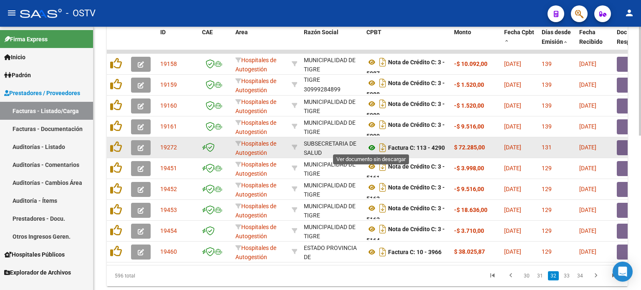
click at [372, 146] on icon at bounding box center [372, 148] width 11 height 10
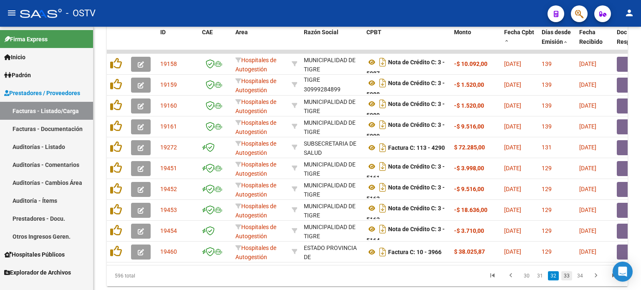
click at [566, 280] on link "33" at bounding box center [567, 275] width 11 height 9
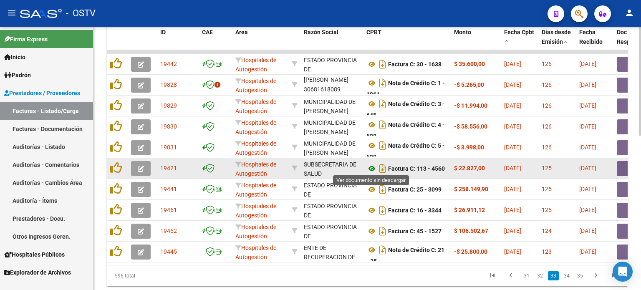
click at [372, 167] on icon at bounding box center [372, 169] width 11 height 10
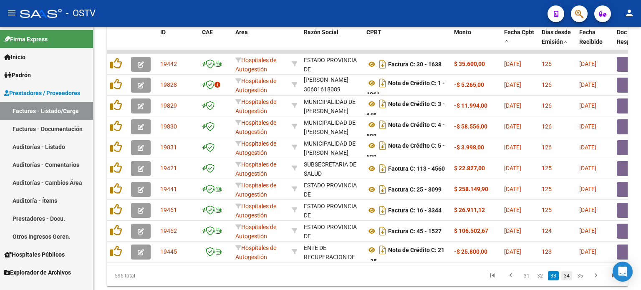
click at [566, 281] on link "34" at bounding box center [567, 275] width 11 height 9
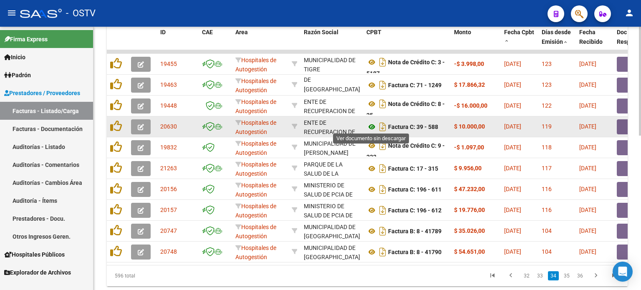
click at [371, 125] on icon at bounding box center [372, 127] width 11 height 10
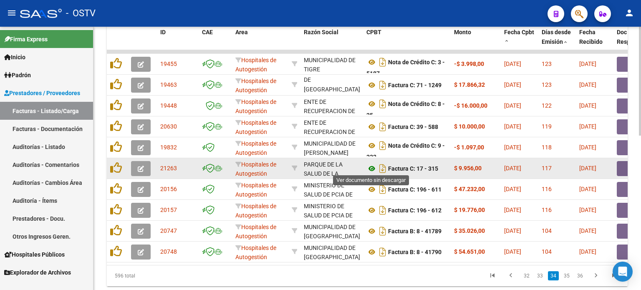
click at [373, 165] on icon at bounding box center [372, 169] width 11 height 10
drag, startPoint x: 417, startPoint y: 171, endPoint x: 464, endPoint y: 170, distance: 46.8
click at [619, 168] on button "button" at bounding box center [630, 168] width 27 height 15
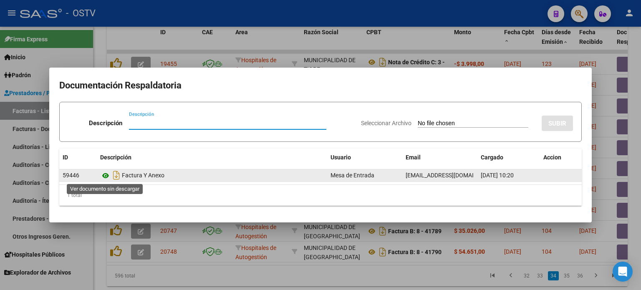
click at [105, 177] on icon at bounding box center [105, 176] width 11 height 10
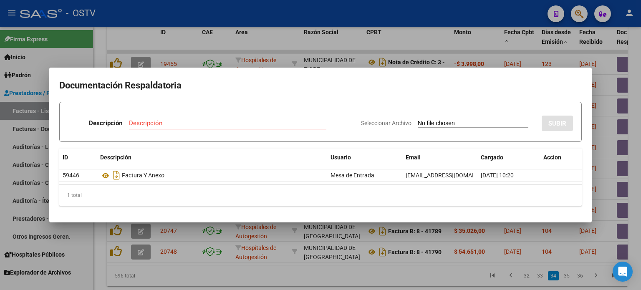
click at [376, 268] on div at bounding box center [320, 145] width 641 height 290
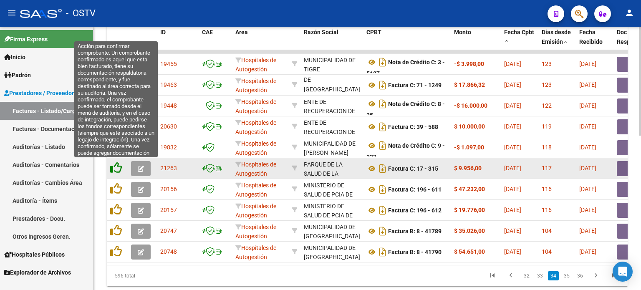
click at [117, 167] on icon at bounding box center [116, 168] width 12 height 12
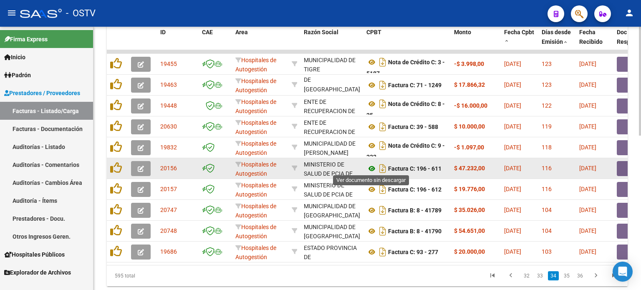
click at [372, 167] on icon at bounding box center [372, 169] width 11 height 10
drag, startPoint x: 417, startPoint y: 168, endPoint x: 475, endPoint y: 175, distance: 58.0
click at [621, 169] on button "button" at bounding box center [630, 168] width 27 height 15
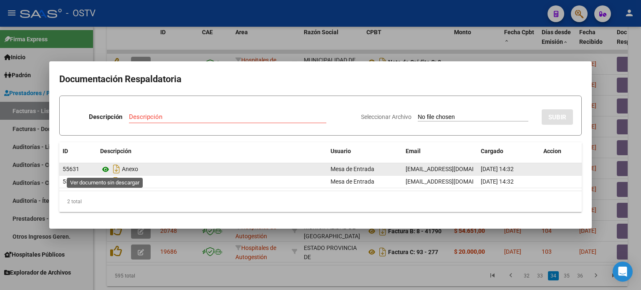
click at [105, 169] on icon at bounding box center [105, 169] width 11 height 10
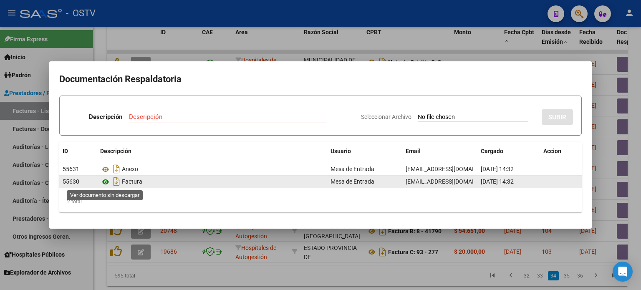
click at [106, 182] on icon at bounding box center [105, 182] width 11 height 10
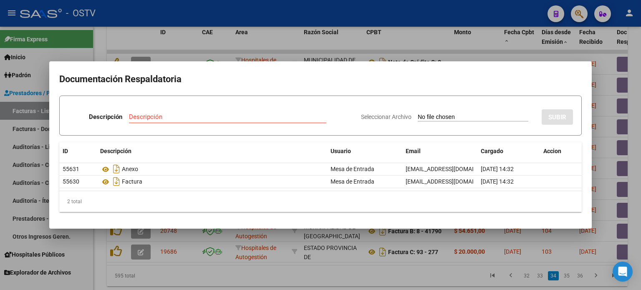
click at [317, 273] on div at bounding box center [320, 145] width 641 height 290
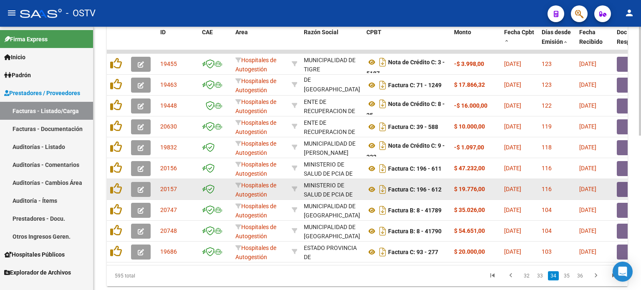
click at [625, 186] on button "button" at bounding box center [630, 189] width 27 height 15
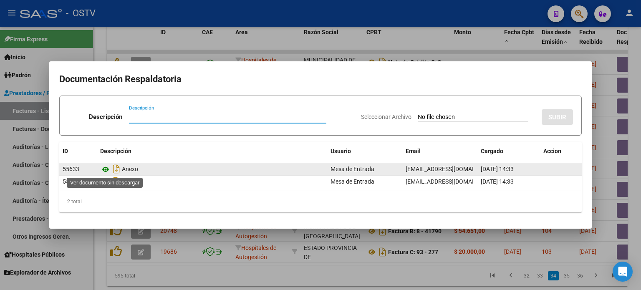
click at [107, 169] on icon at bounding box center [105, 169] width 11 height 10
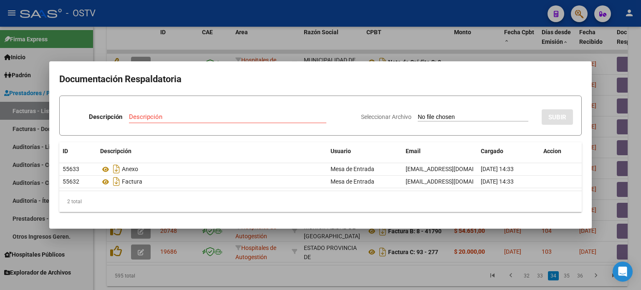
click at [342, 272] on div at bounding box center [320, 145] width 641 height 290
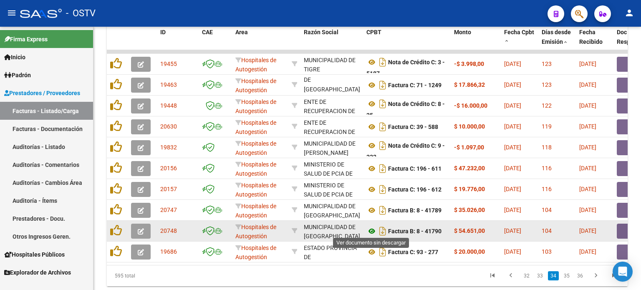
click at [372, 228] on icon at bounding box center [372, 231] width 11 height 10
drag, startPoint x: 405, startPoint y: 230, endPoint x: 461, endPoint y: 232, distance: 56.0
click at [621, 230] on button "button" at bounding box center [630, 231] width 27 height 15
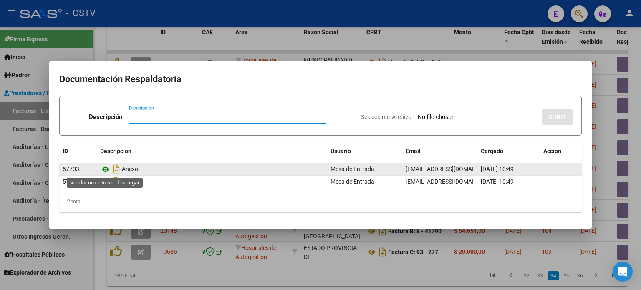
click at [106, 168] on icon at bounding box center [105, 169] width 11 height 10
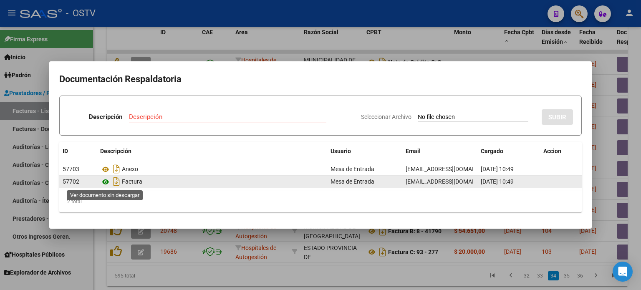
click at [105, 182] on icon at bounding box center [105, 182] width 11 height 10
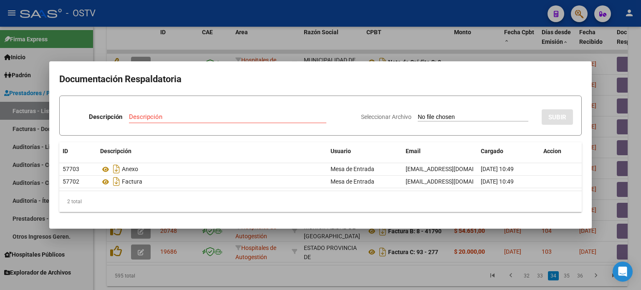
click at [376, 276] on div at bounding box center [320, 145] width 641 height 290
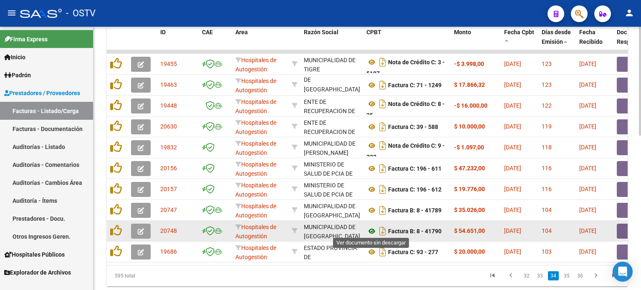
click at [371, 229] on icon at bounding box center [372, 231] width 11 height 10
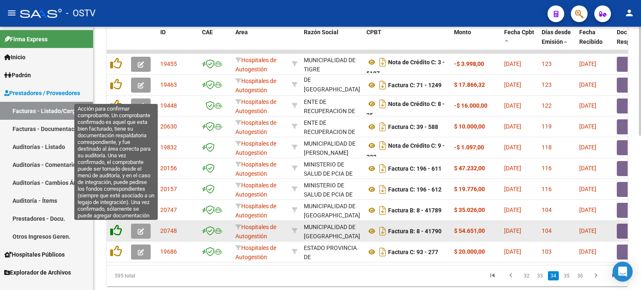
click at [117, 230] on icon at bounding box center [116, 231] width 12 height 12
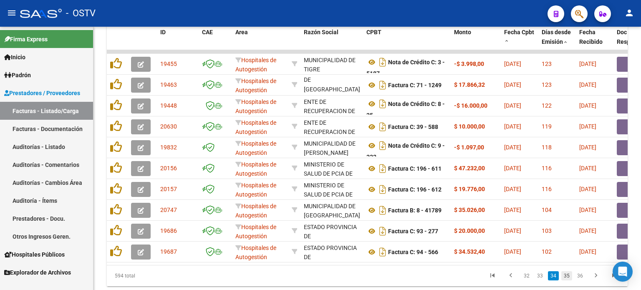
click at [569, 280] on link "35" at bounding box center [567, 275] width 11 height 9
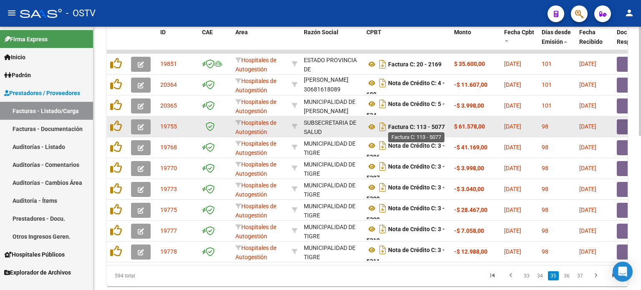
drag, startPoint x: 472, startPoint y: 124, endPoint x: 431, endPoint y: 124, distance: 40.5
click at [372, 124] on icon at bounding box center [372, 127] width 11 height 10
click at [623, 127] on button "button" at bounding box center [630, 126] width 27 height 15
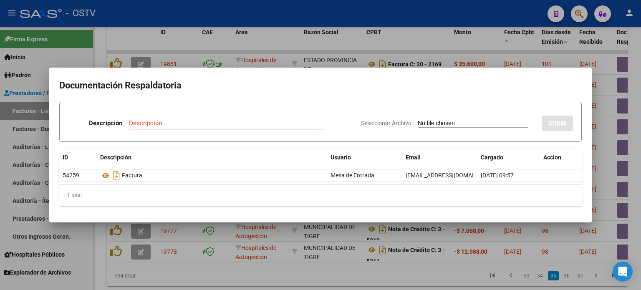
click at [545, 48] on div at bounding box center [320, 145] width 641 height 290
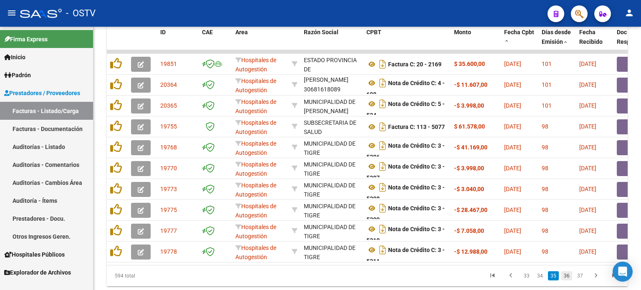
click at [566, 281] on link "36" at bounding box center [567, 275] width 11 height 9
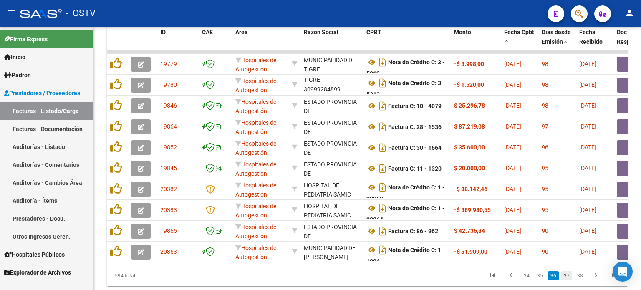
click at [568, 280] on link "37" at bounding box center [567, 275] width 11 height 9
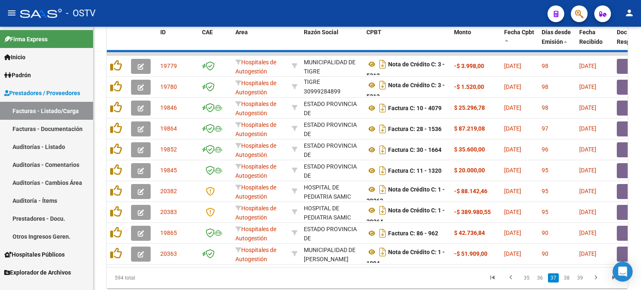
scroll to position [20, 0]
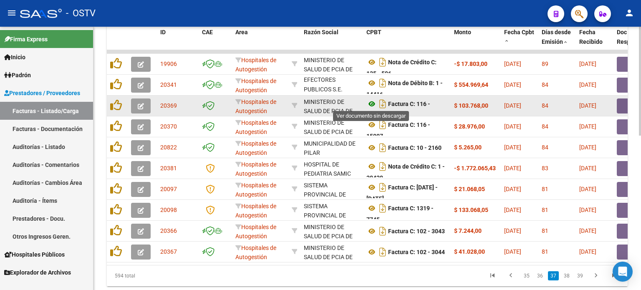
click at [370, 103] on icon at bounding box center [372, 104] width 11 height 10
drag, startPoint x: 410, startPoint y: 101, endPoint x: 469, endPoint y: 103, distance: 58.5
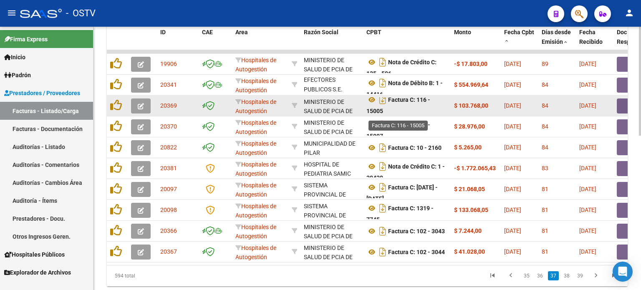
scroll to position [5, 0]
click at [618, 105] on button "button" at bounding box center [630, 106] width 27 height 15
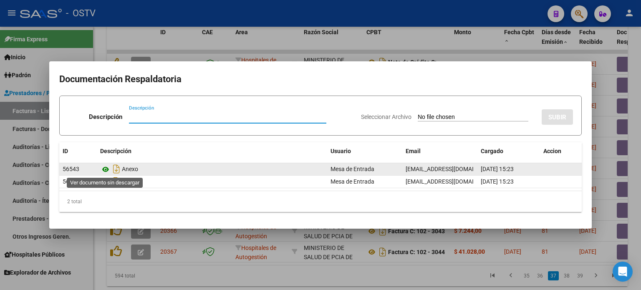
click at [106, 170] on icon at bounding box center [105, 169] width 11 height 10
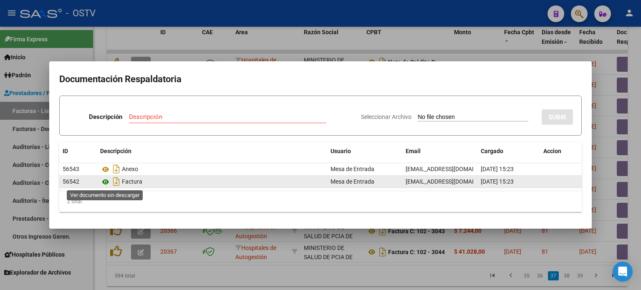
click at [105, 182] on icon at bounding box center [105, 182] width 11 height 10
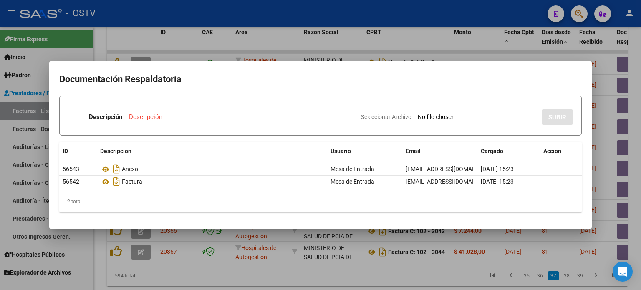
click at [349, 273] on div at bounding box center [320, 145] width 641 height 290
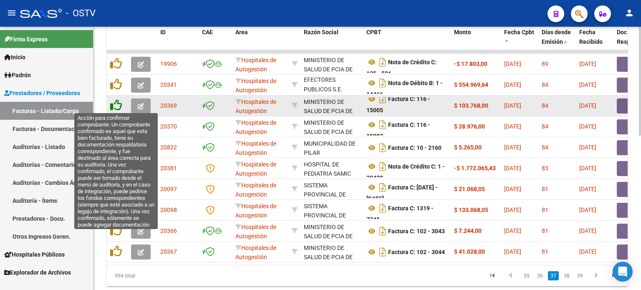
click at [116, 103] on icon at bounding box center [116, 105] width 12 height 12
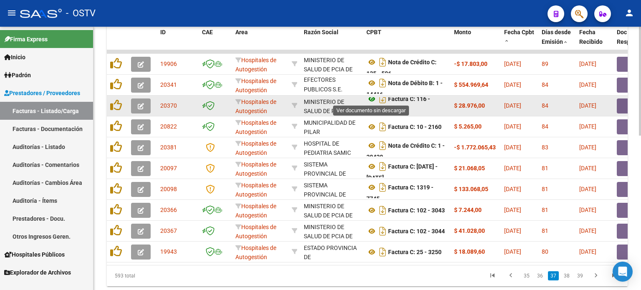
click at [372, 97] on icon at bounding box center [372, 99] width 11 height 10
click at [620, 106] on button "button" at bounding box center [630, 106] width 27 height 15
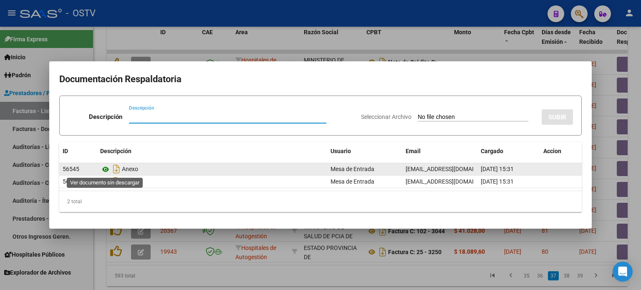
click at [104, 170] on icon at bounding box center [105, 169] width 11 height 10
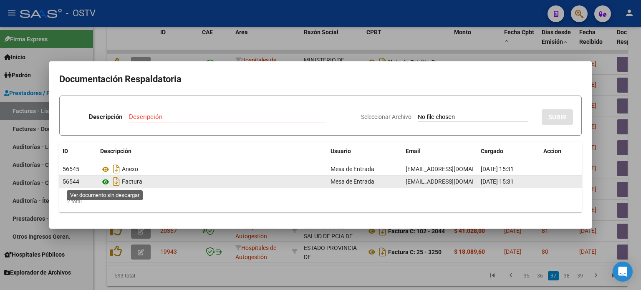
click at [106, 182] on icon at bounding box center [105, 182] width 11 height 10
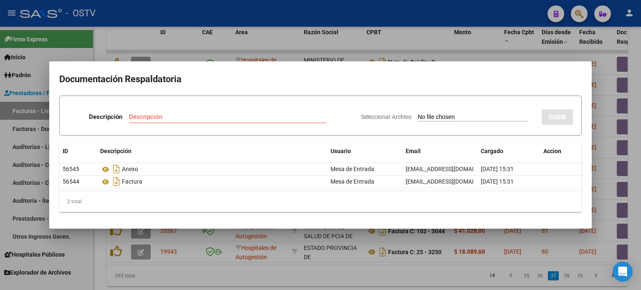
click at [365, 266] on div at bounding box center [320, 145] width 641 height 290
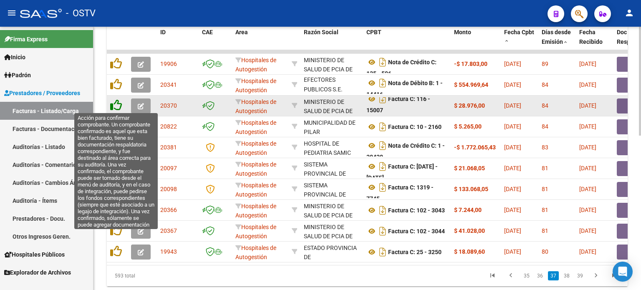
click at [117, 103] on icon at bounding box center [116, 105] width 12 height 12
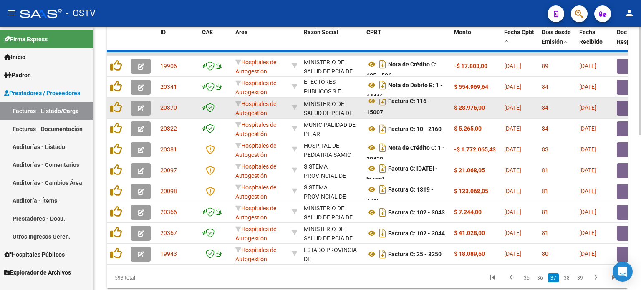
scroll to position [0, 0]
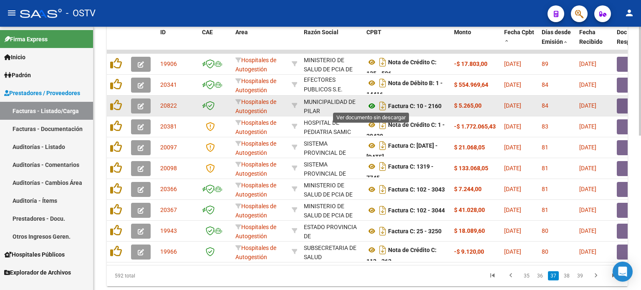
click at [371, 102] on icon at bounding box center [372, 106] width 11 height 10
drag, startPoint x: 407, startPoint y: 105, endPoint x: 468, endPoint y: 105, distance: 61.0
click at [621, 105] on button "button" at bounding box center [630, 106] width 27 height 15
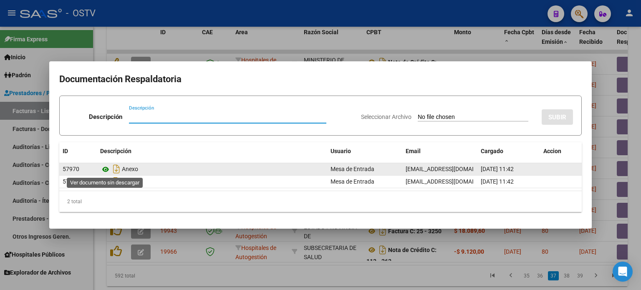
click at [104, 170] on icon at bounding box center [105, 169] width 11 height 10
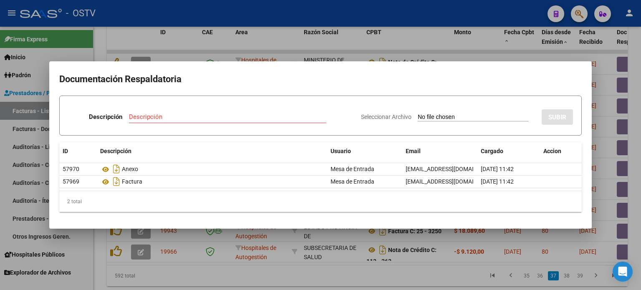
click at [324, 283] on div at bounding box center [320, 145] width 641 height 290
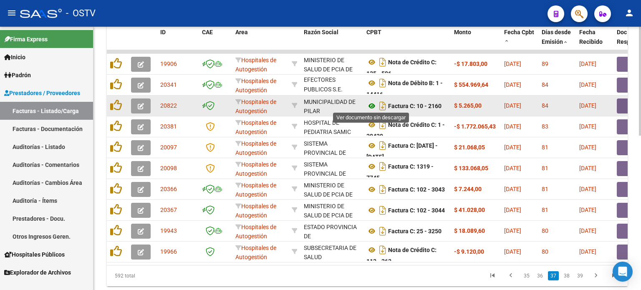
click at [373, 103] on icon at bounding box center [372, 106] width 11 height 10
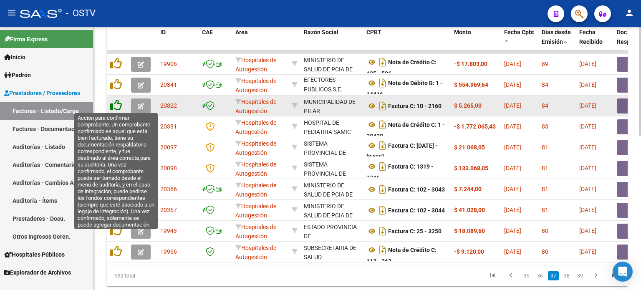
click at [115, 103] on icon at bounding box center [116, 105] width 12 height 12
